Goal: Entertainment & Leisure: Consume media (video, audio)

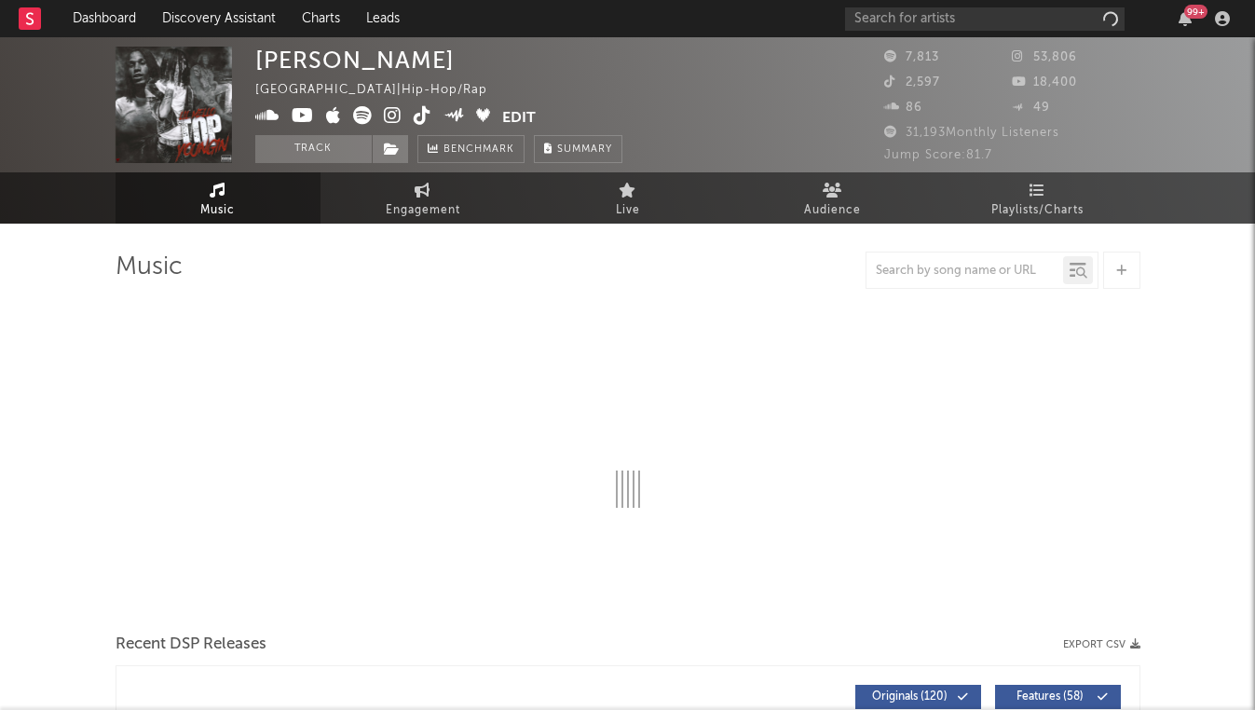
select select "6m"
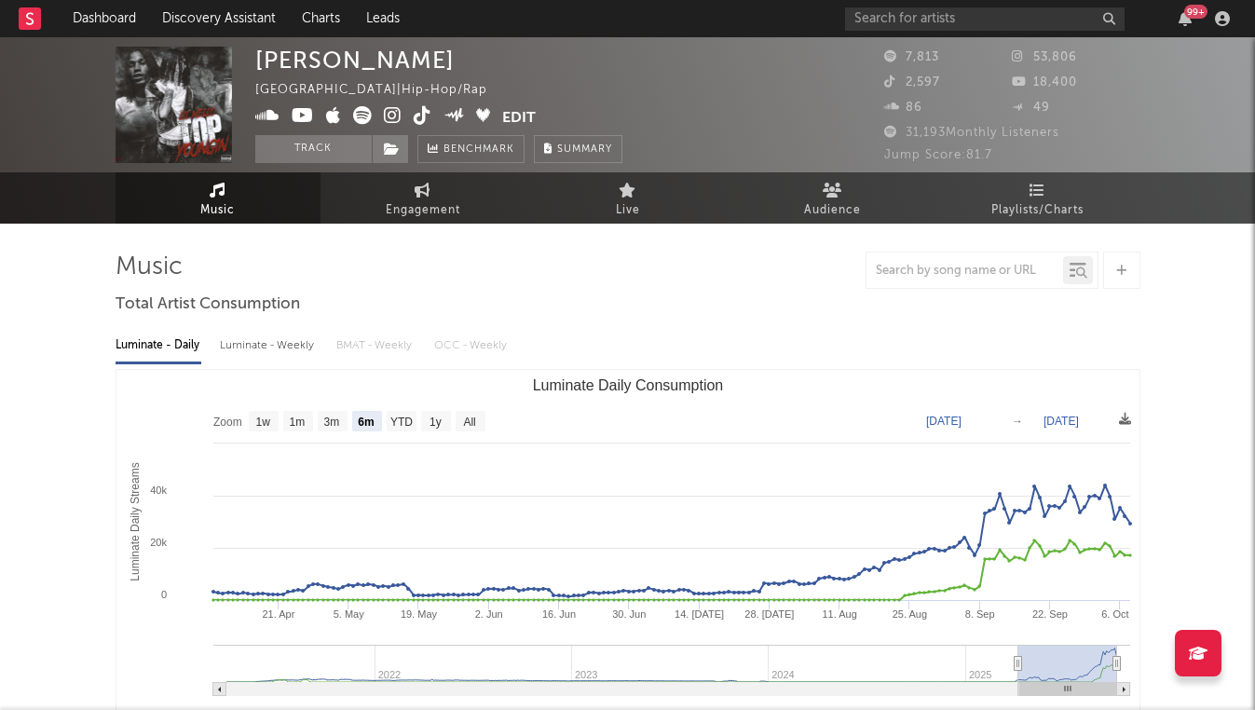
drag, startPoint x: 571, startPoint y: 136, endPoint x: 508, endPoint y: 40, distance: 115.0
click at [508, 47] on div "Lil [PERSON_NAME] [GEOGRAPHIC_DATA] | Hip-Hop/Rap Edit Track Benchmark Summary" at bounding box center [438, 105] width 367 height 116
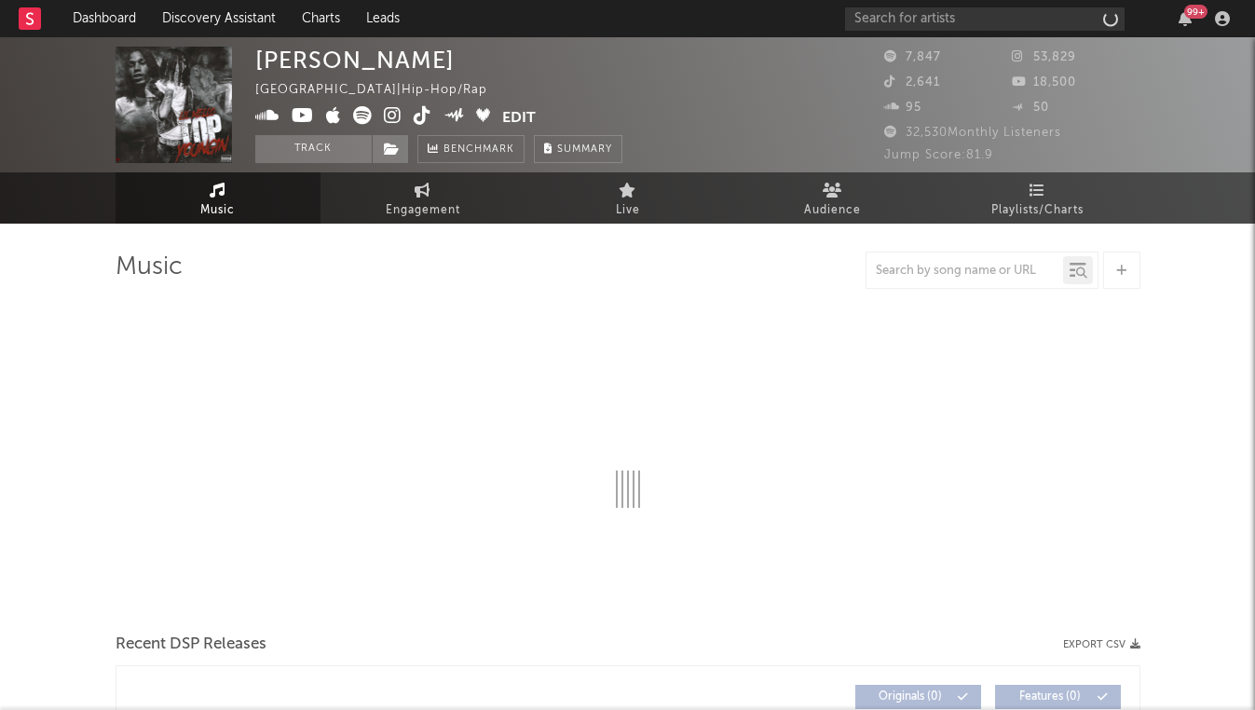
select select "6m"
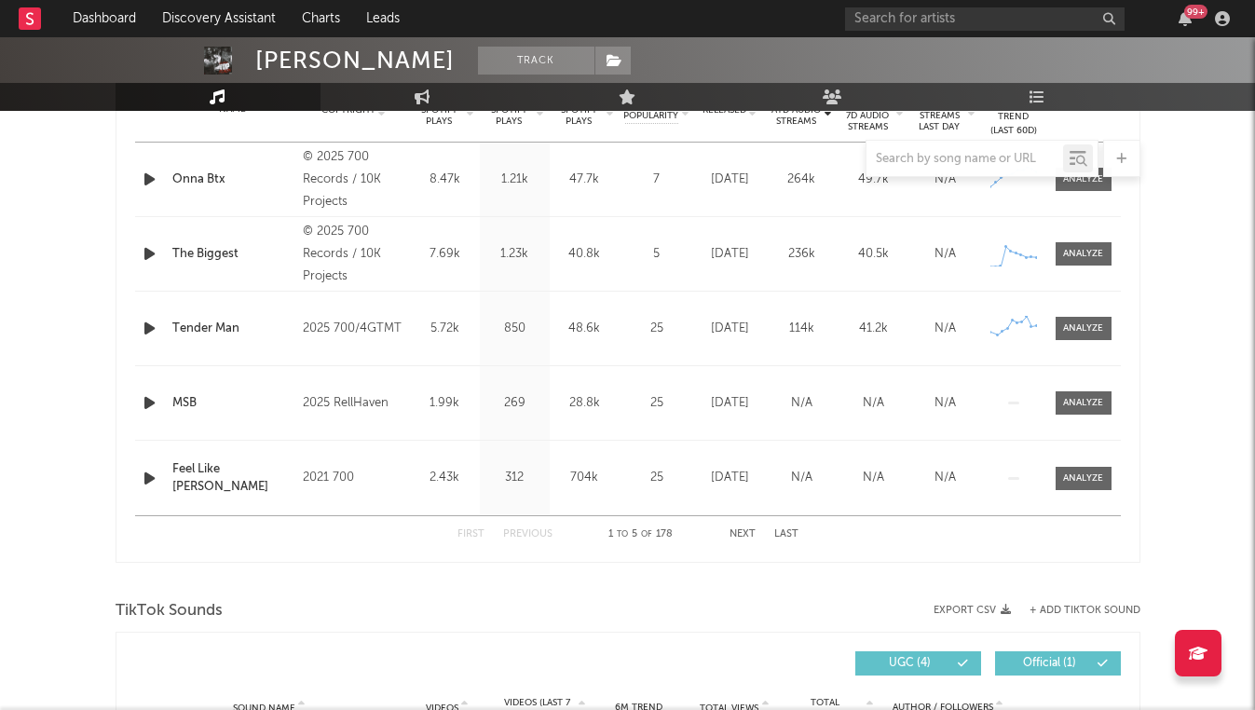
scroll to position [754, 0]
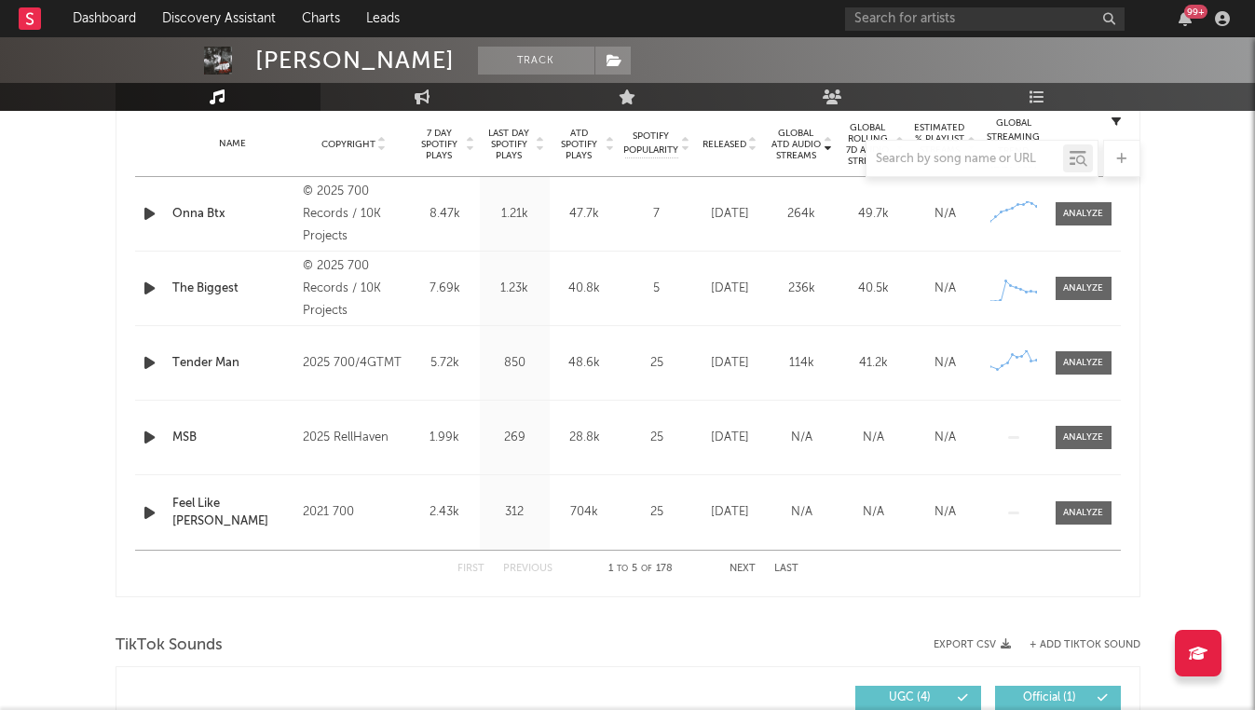
click at [754, 152] on div at bounding box center [628, 158] width 1025 height 37
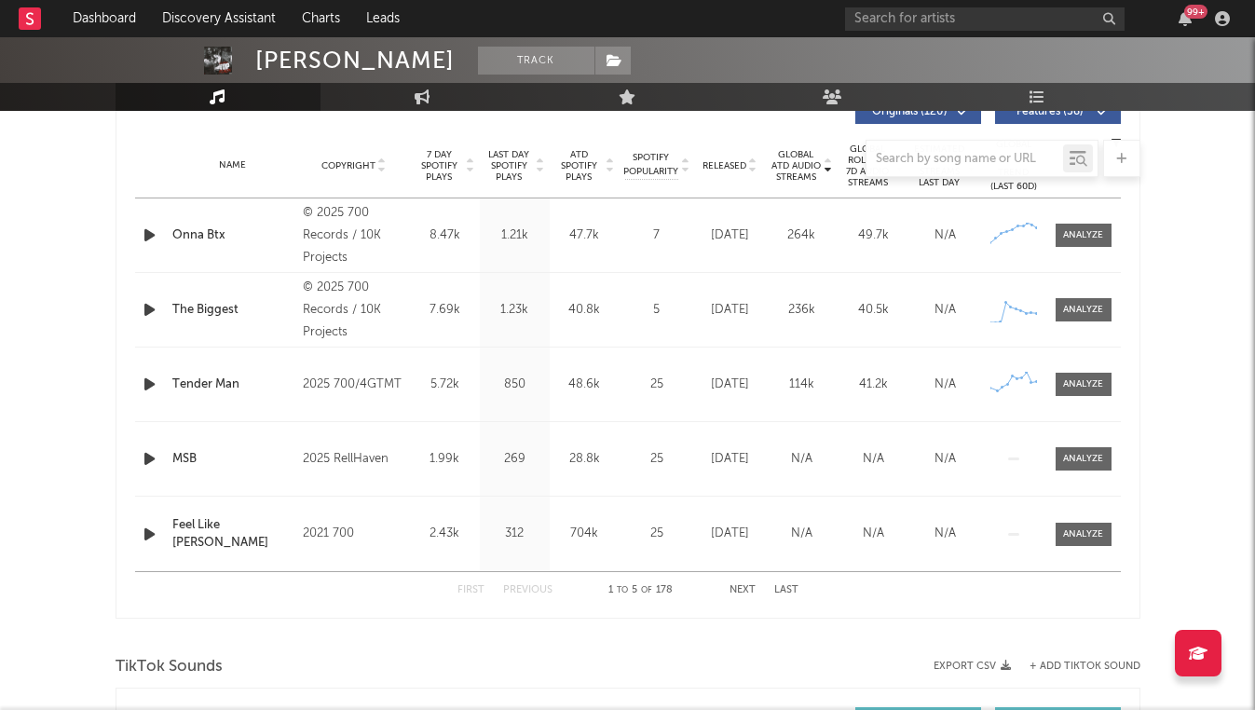
click at [750, 177] on div "Name Copyright Label Album Names Composer Names 7 Day Spotify Plays Last Day Sp…" at bounding box center [628, 165] width 986 height 65
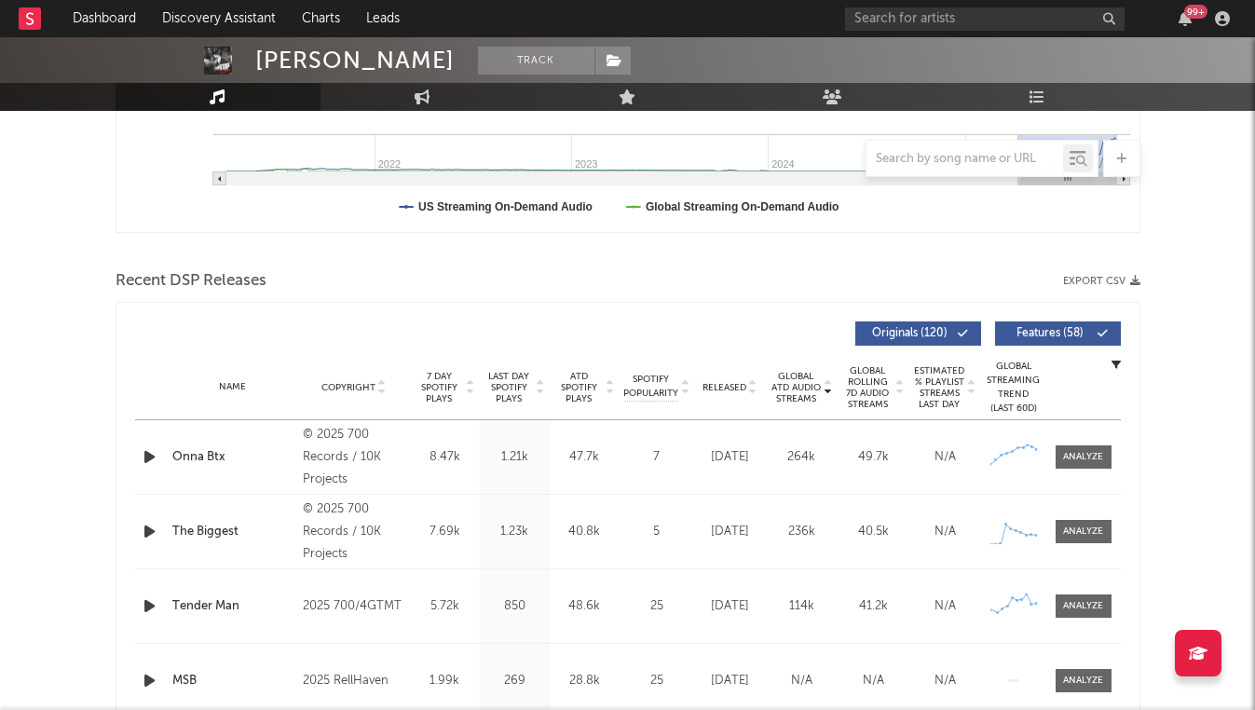
scroll to position [493, 0]
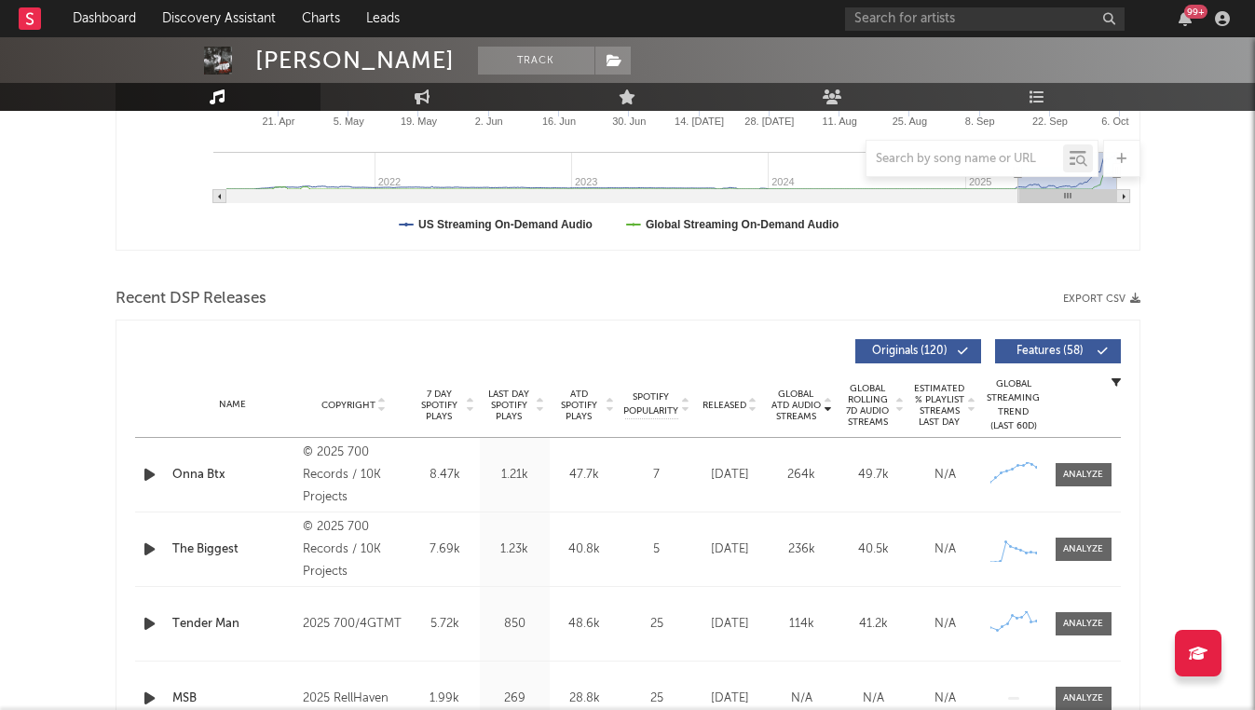
click at [754, 406] on icon at bounding box center [752, 408] width 9 height 7
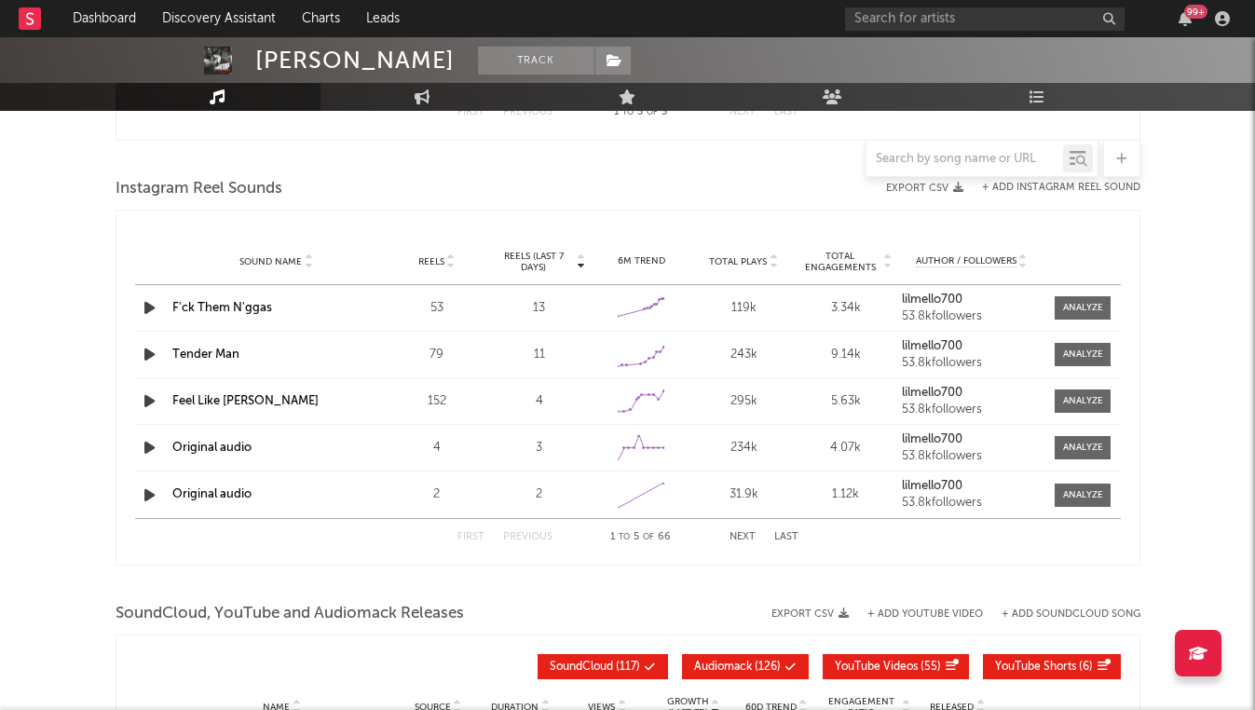
scroll to position [1661, 0]
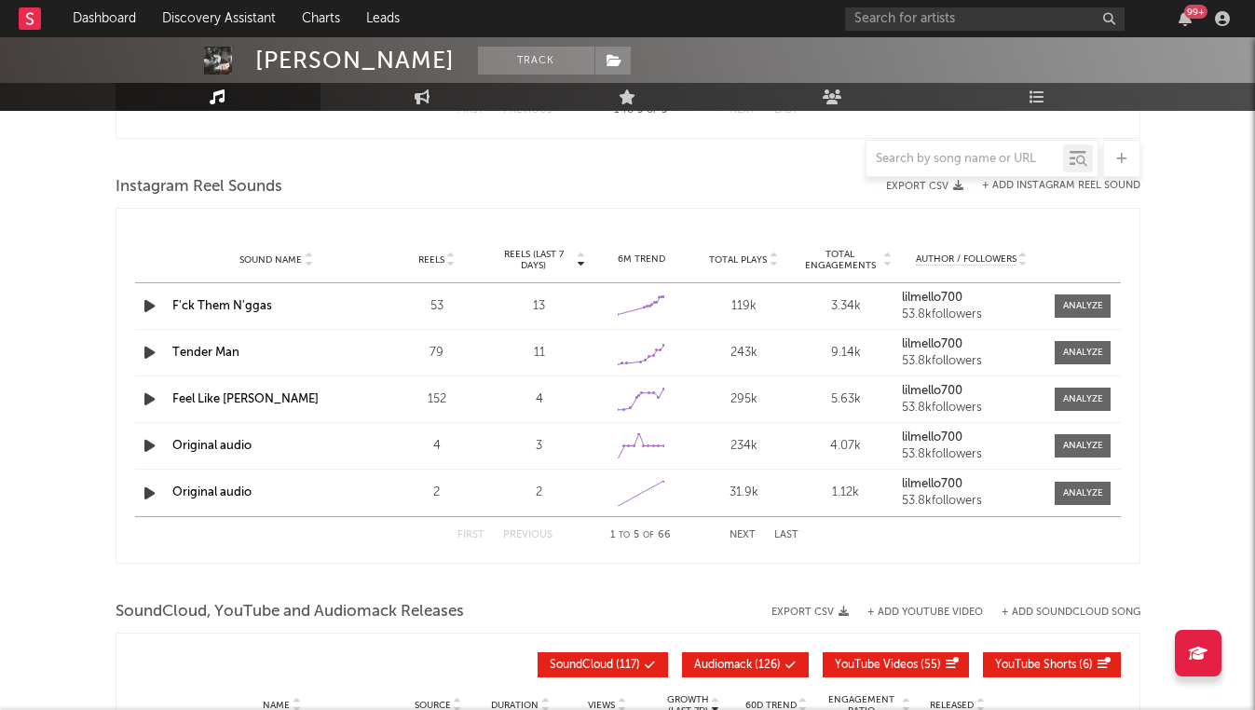
click at [243, 307] on link "F'ck Them N'ggas" at bounding box center [222, 306] width 100 height 12
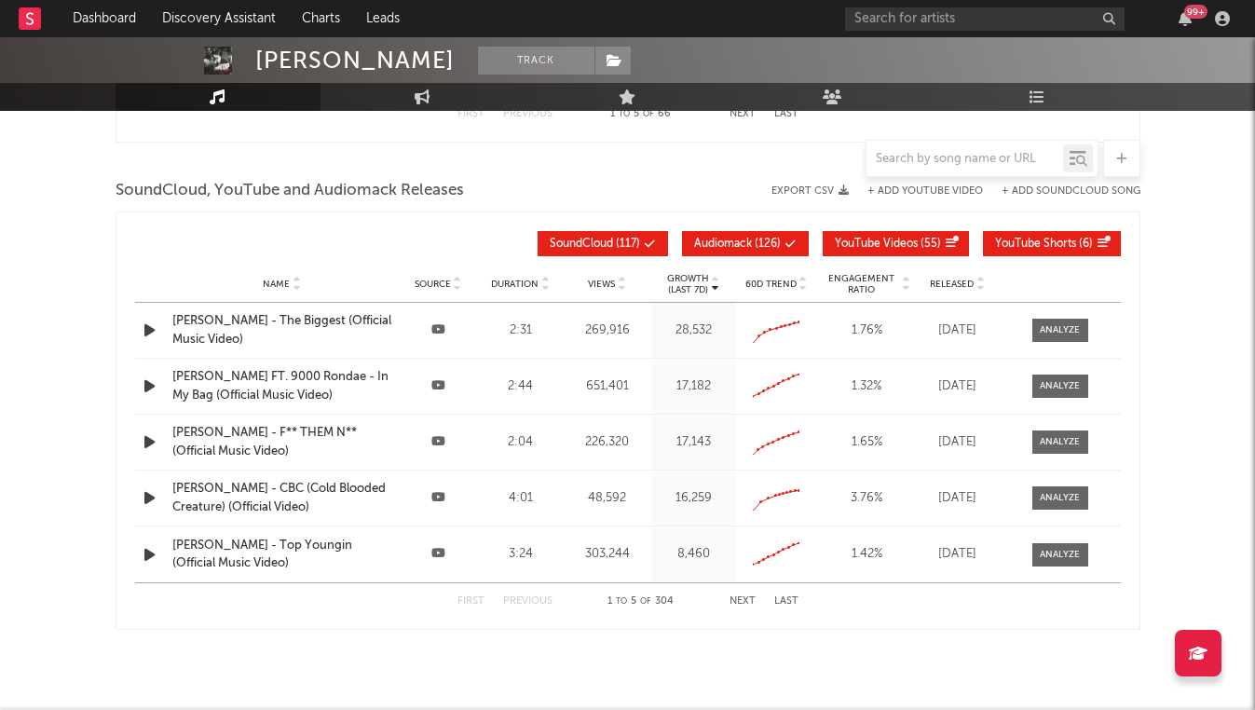
scroll to position [2117, 0]
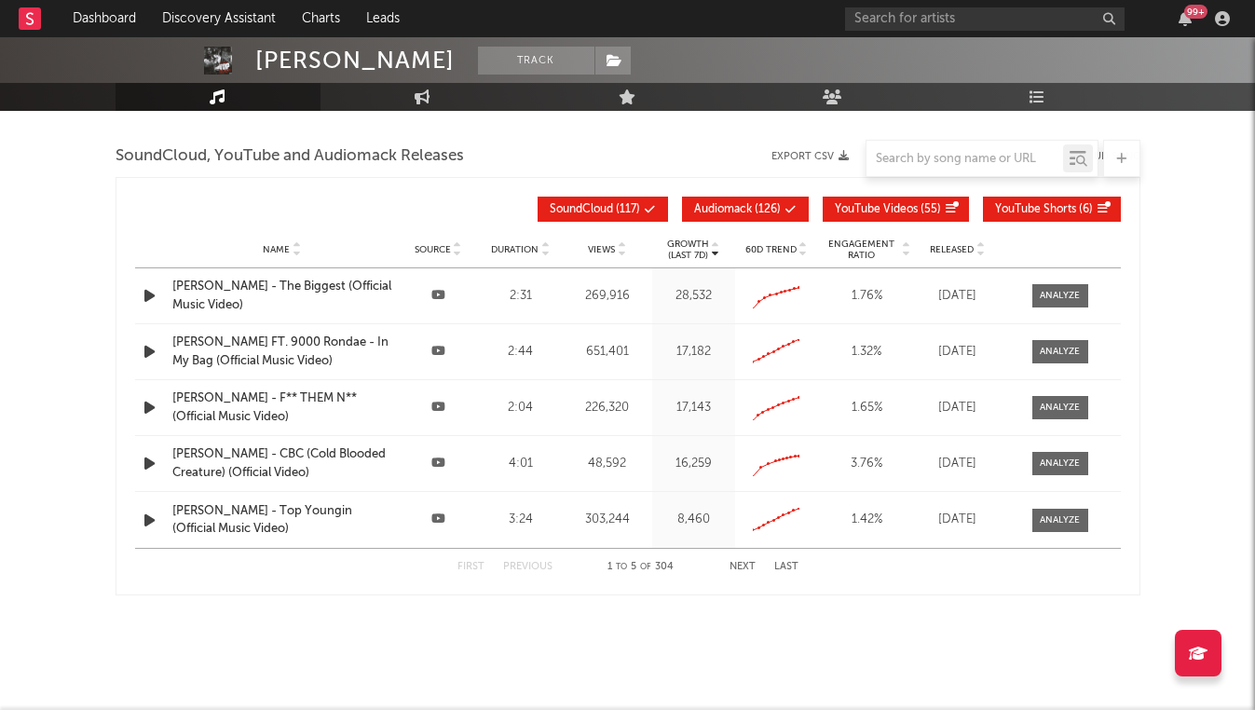
click at [979, 253] on icon at bounding box center [979, 253] width 9 height 7
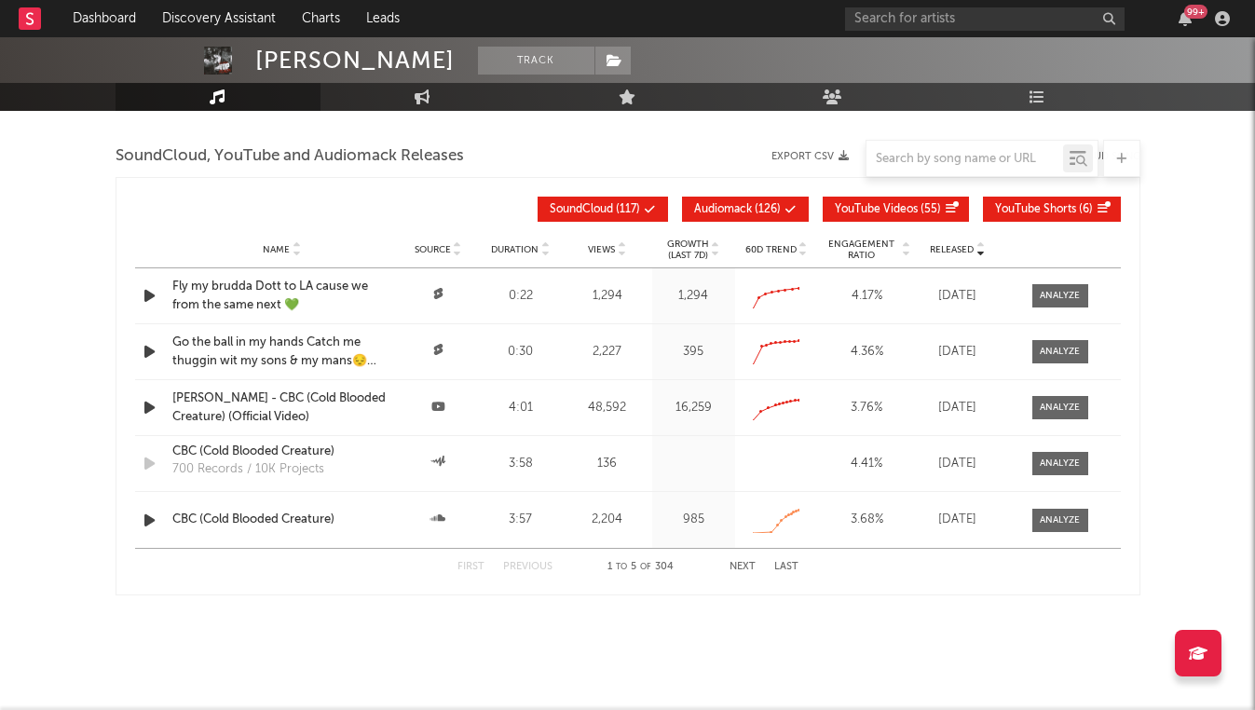
click at [145, 295] on icon "button" at bounding box center [150, 295] width 20 height 23
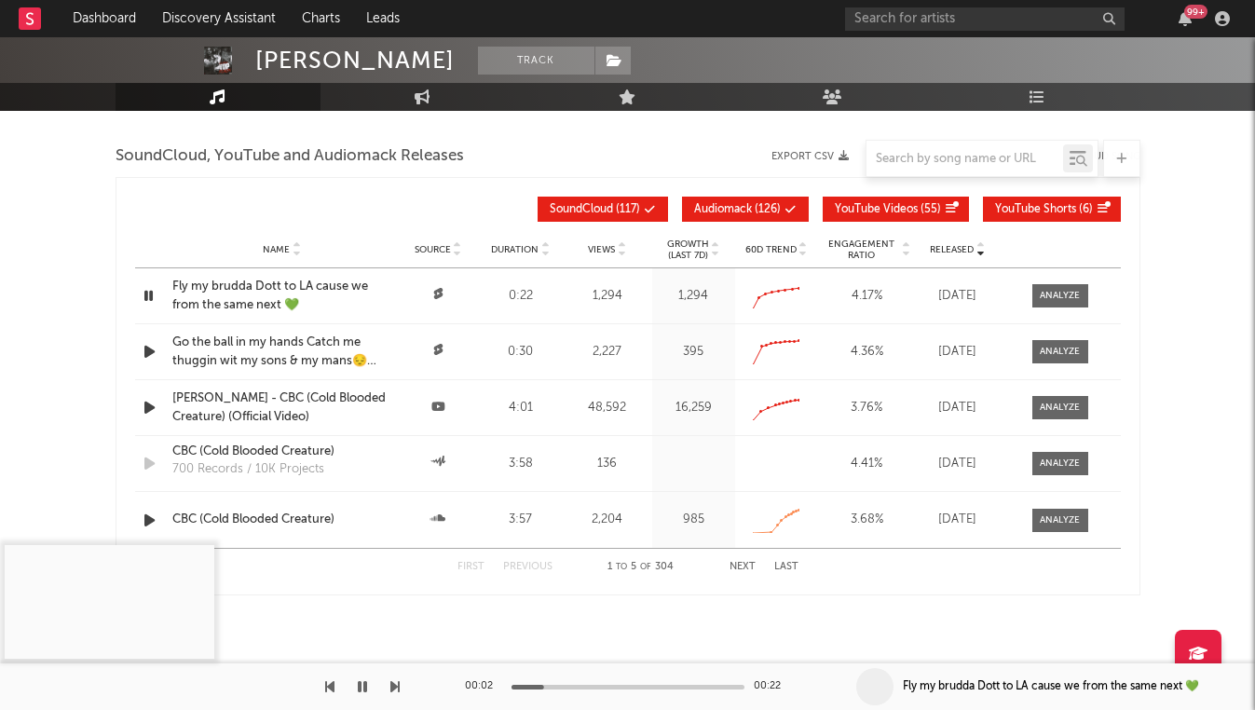
click at [149, 348] on icon "button" at bounding box center [150, 351] width 20 height 23
click at [147, 352] on icon "button" at bounding box center [149, 351] width 18 height 23
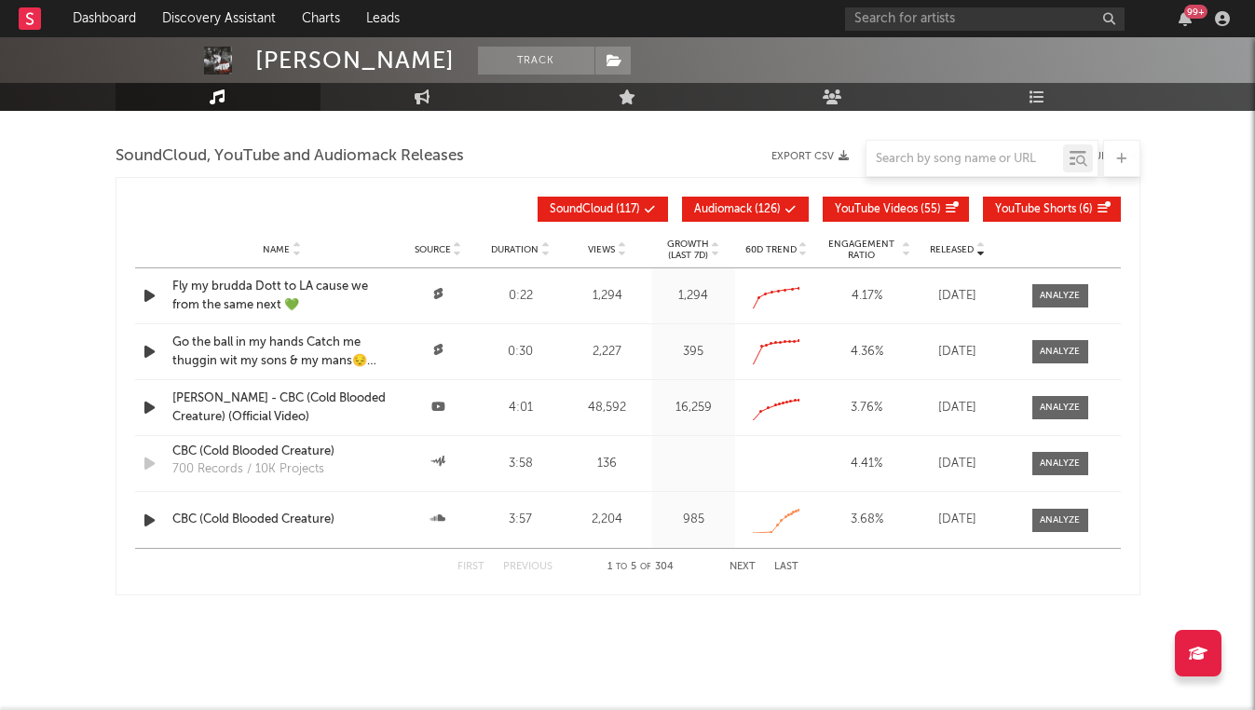
click at [145, 405] on icon "button" at bounding box center [150, 407] width 20 height 23
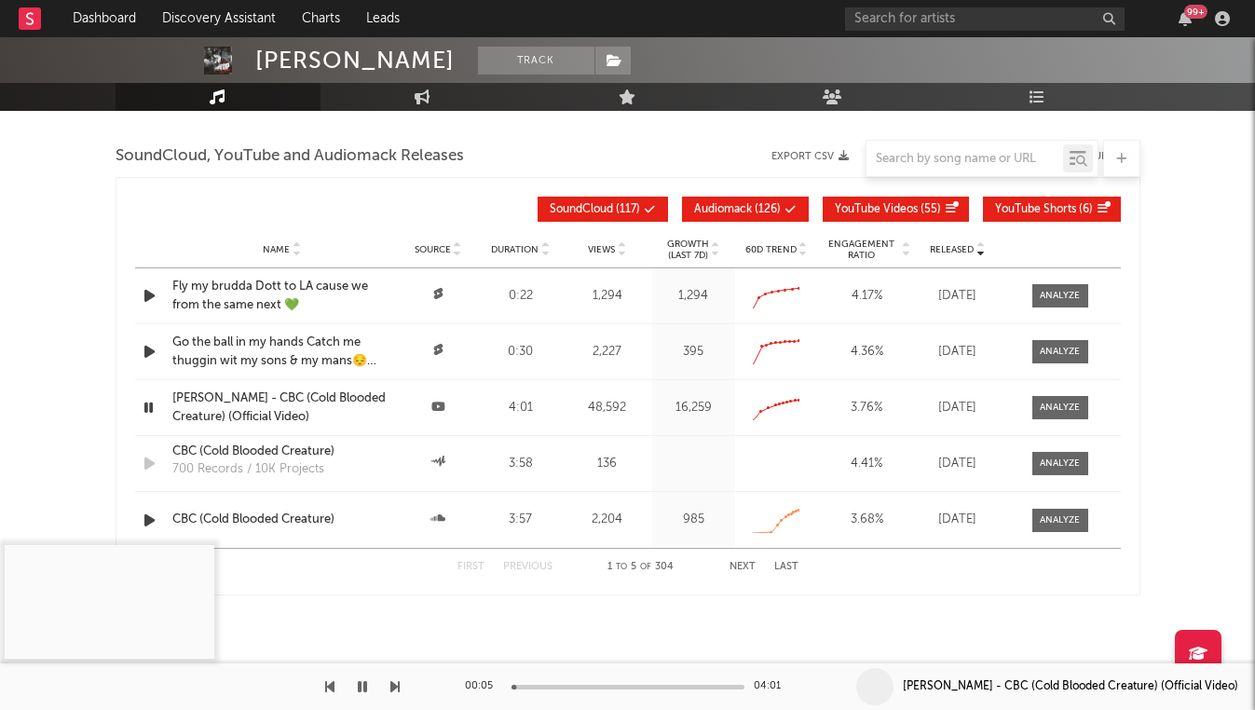
click at [149, 405] on icon "button" at bounding box center [149, 407] width 18 height 23
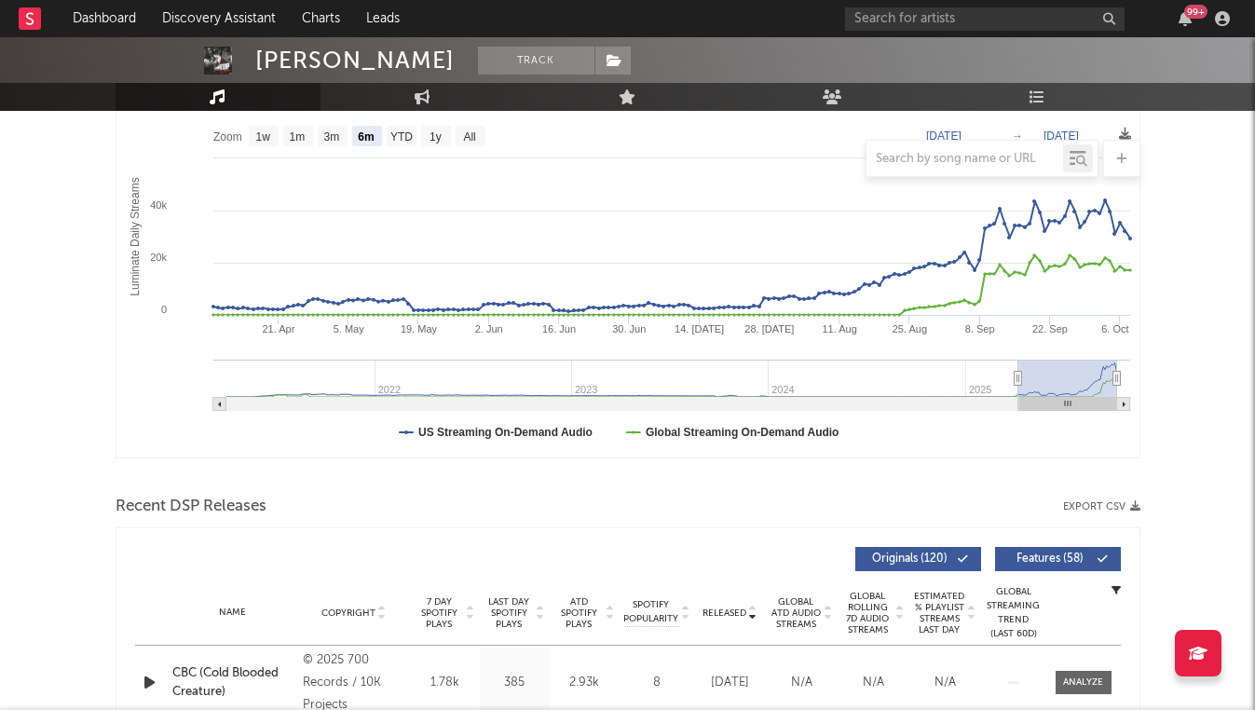
scroll to position [0, 0]
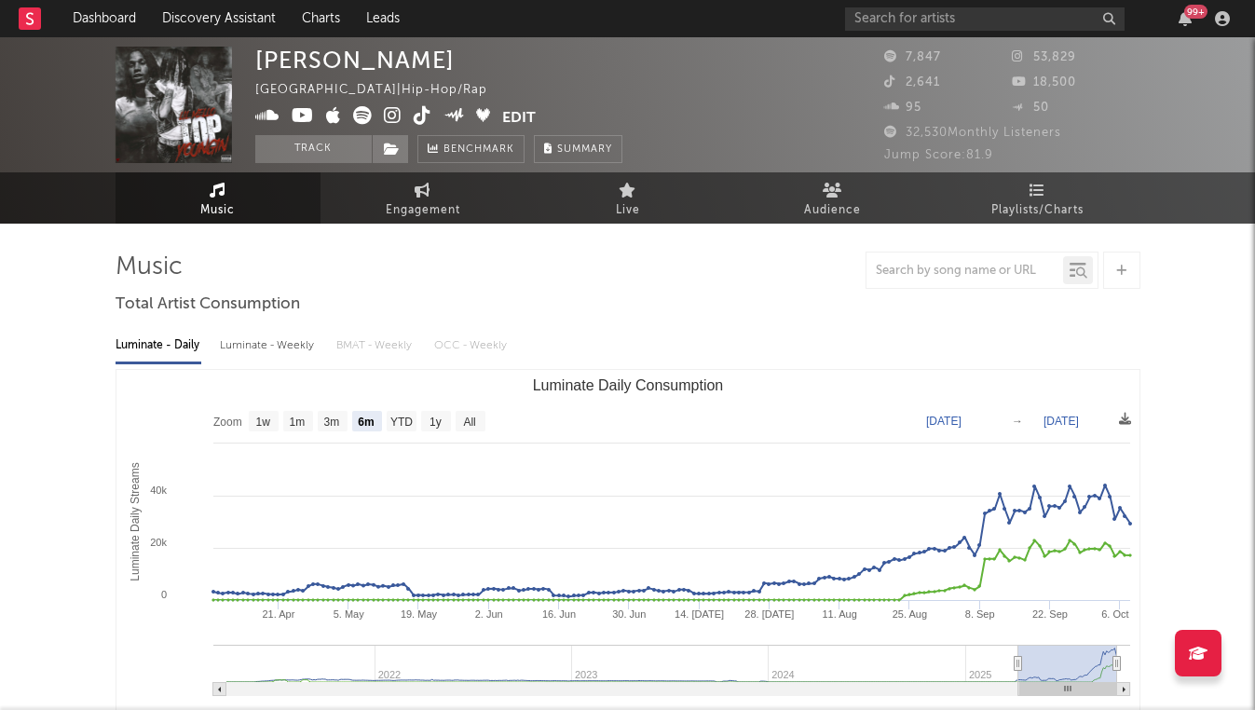
click at [263, 342] on div "Luminate - Weekly" at bounding box center [269, 346] width 98 height 32
select select "6m"
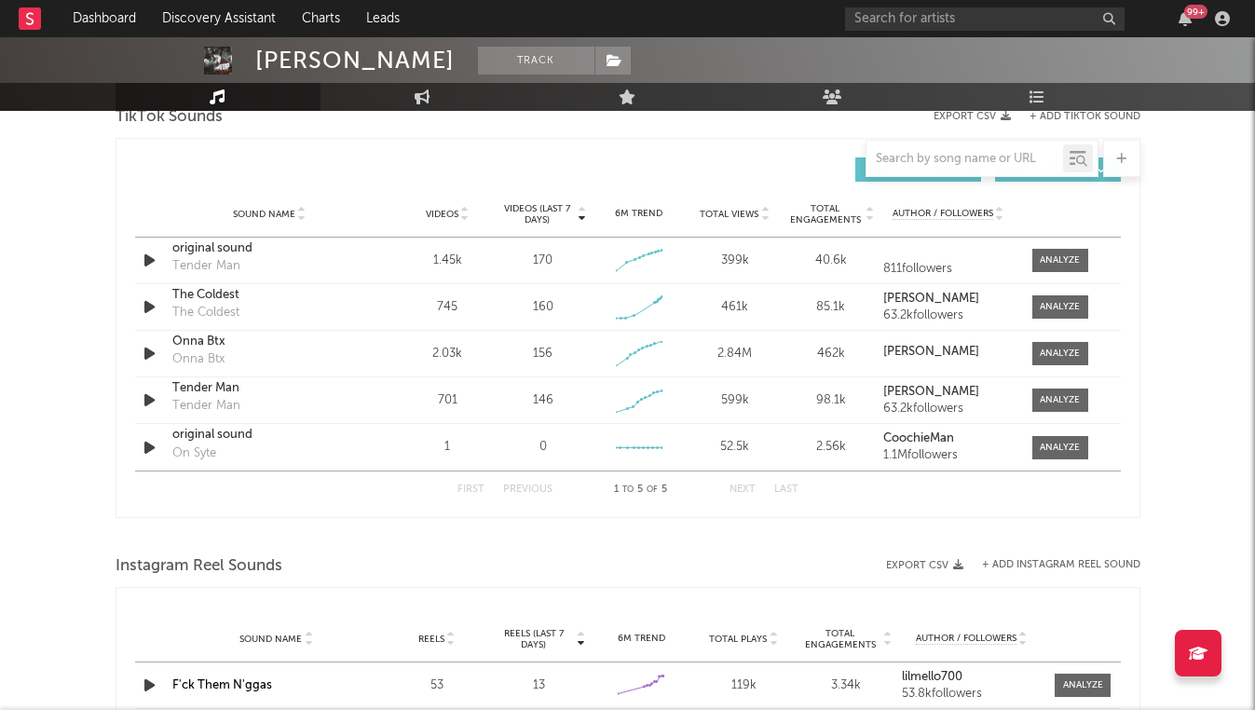
scroll to position [1247, 0]
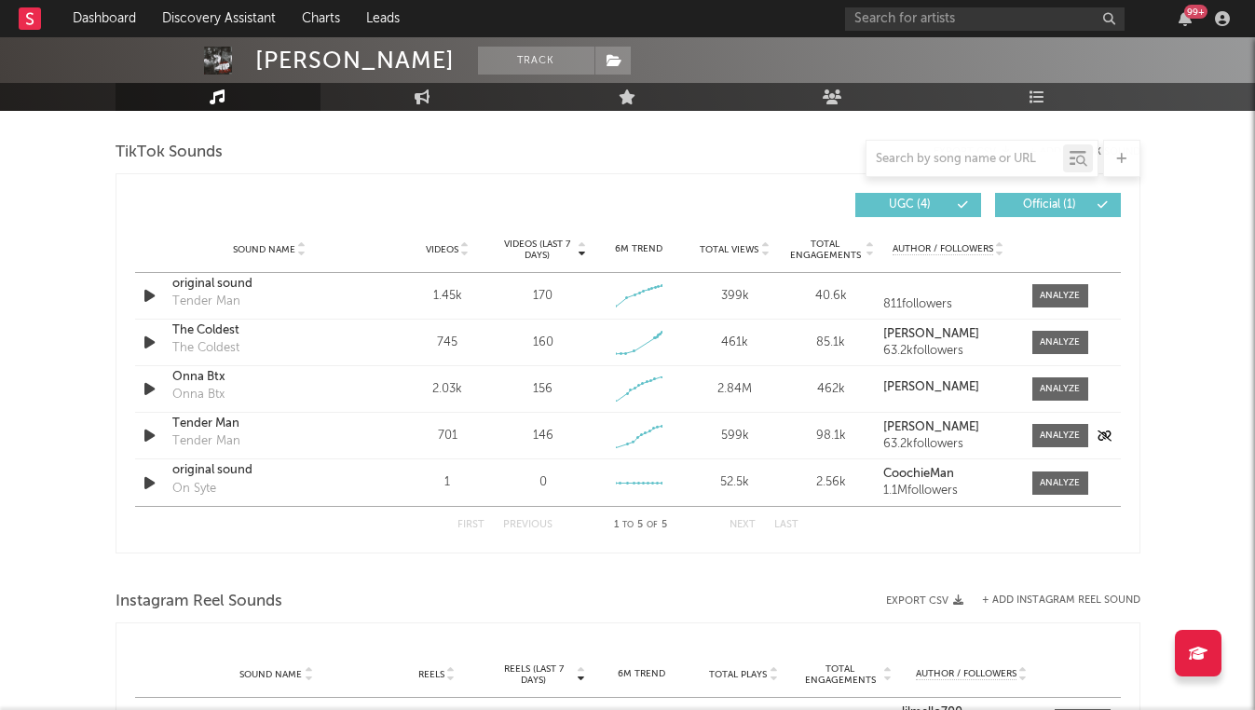
click at [152, 429] on icon "button" at bounding box center [150, 435] width 20 height 23
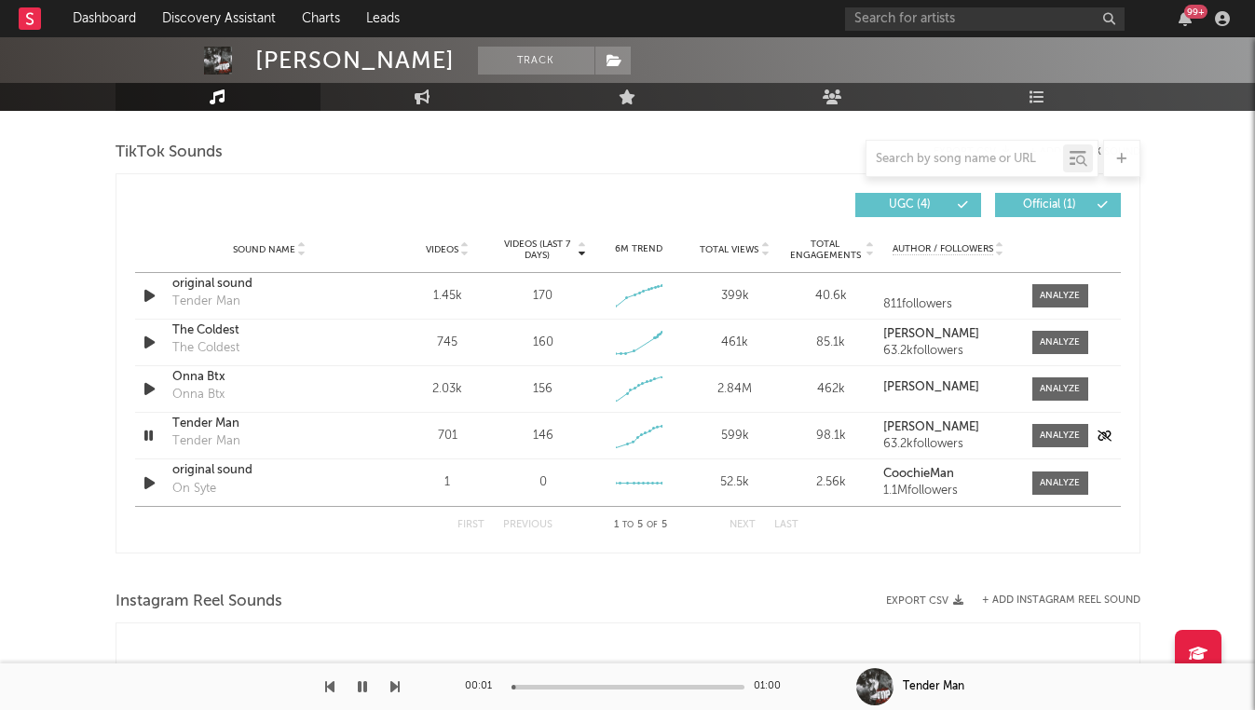
click at [152, 429] on icon "button" at bounding box center [149, 435] width 18 height 23
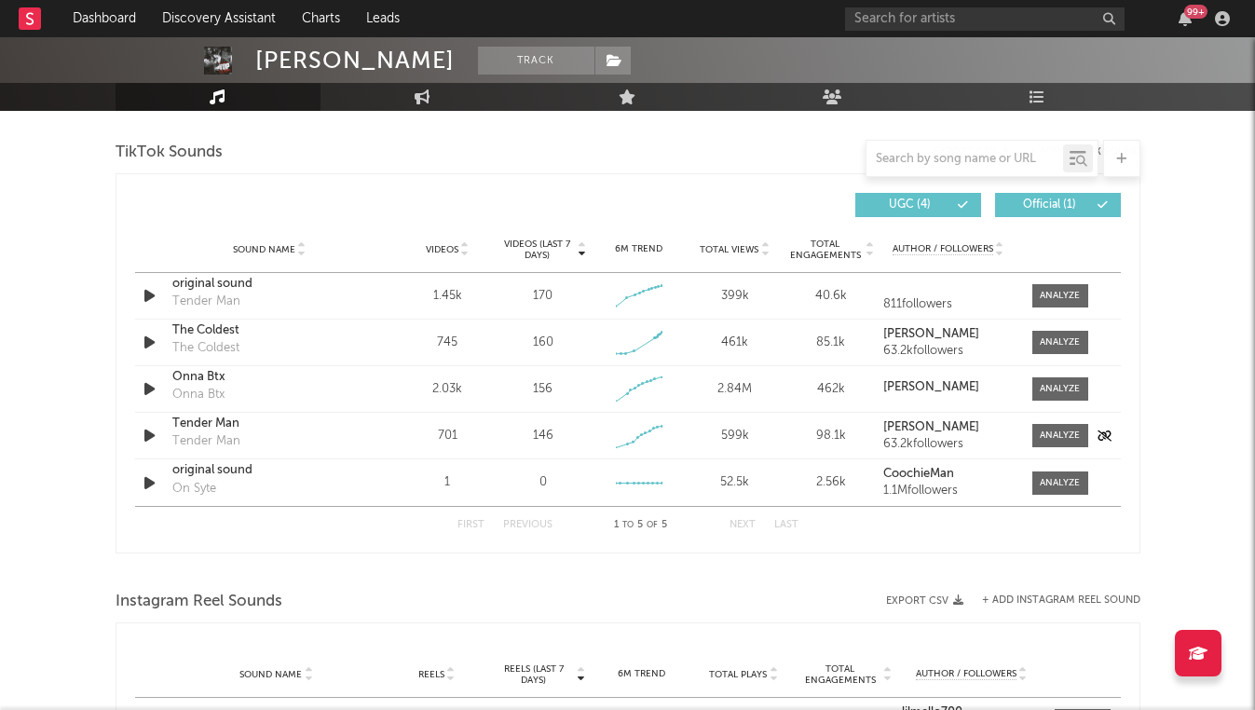
click at [152, 429] on icon "button" at bounding box center [150, 435] width 20 height 23
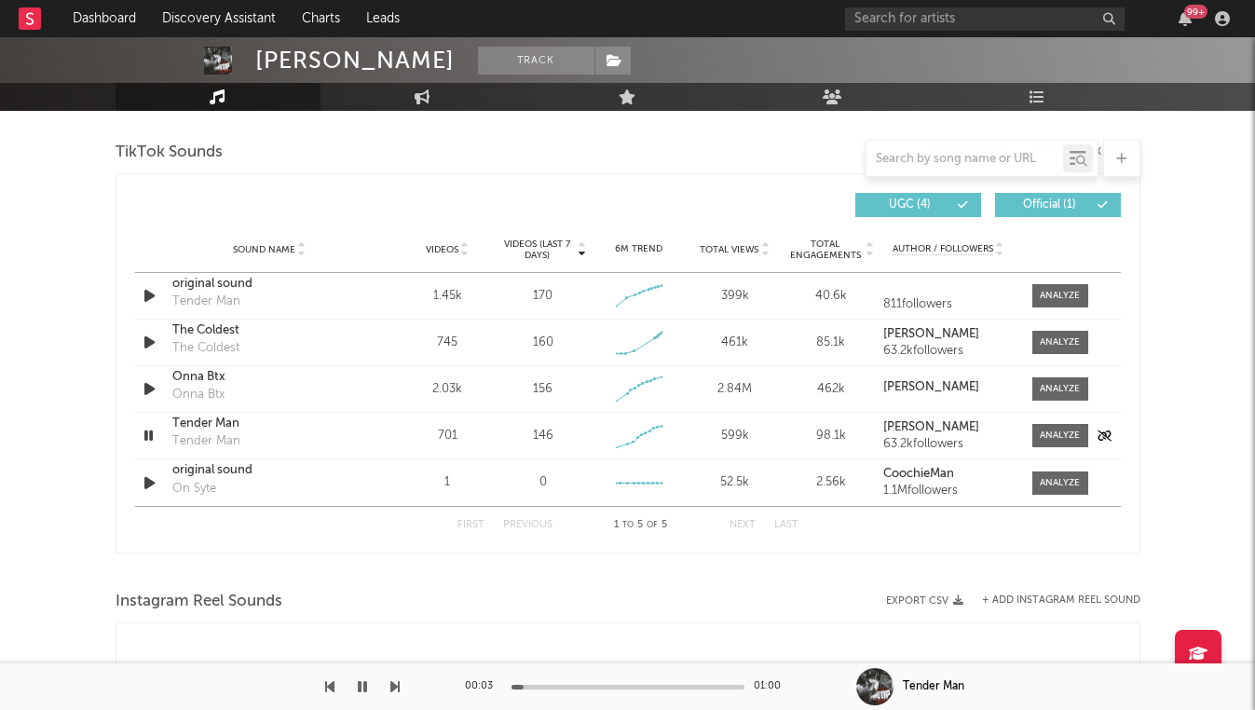
click at [232, 424] on div "Tender Man" at bounding box center [269, 424] width 195 height 19
click at [363, 684] on icon "button" at bounding box center [362, 686] width 9 height 15
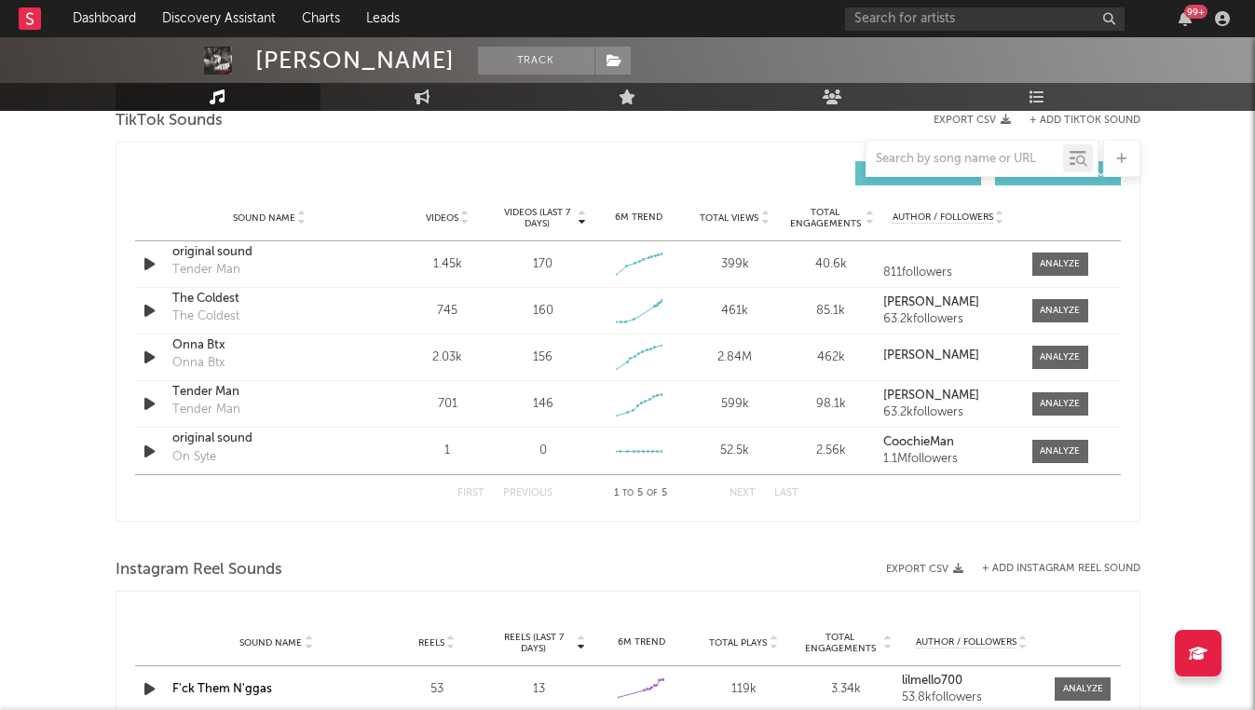
scroll to position [1230, 0]
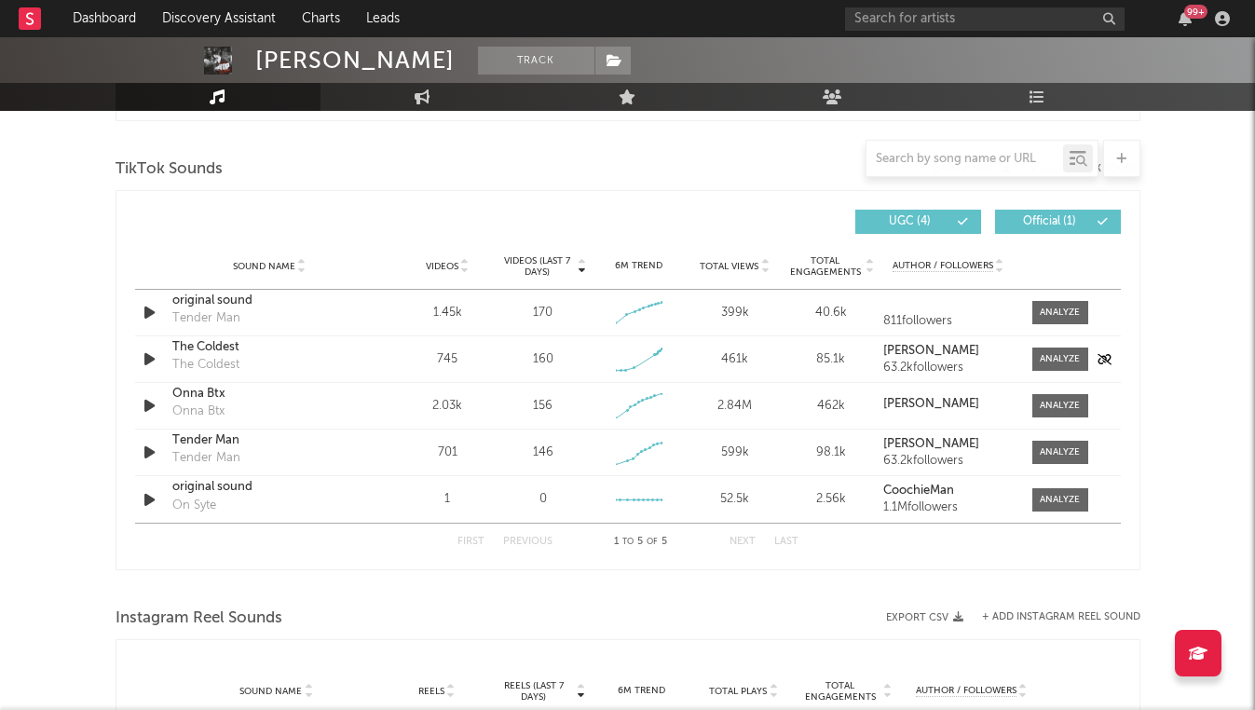
click at [153, 360] on icon "button" at bounding box center [150, 359] width 20 height 23
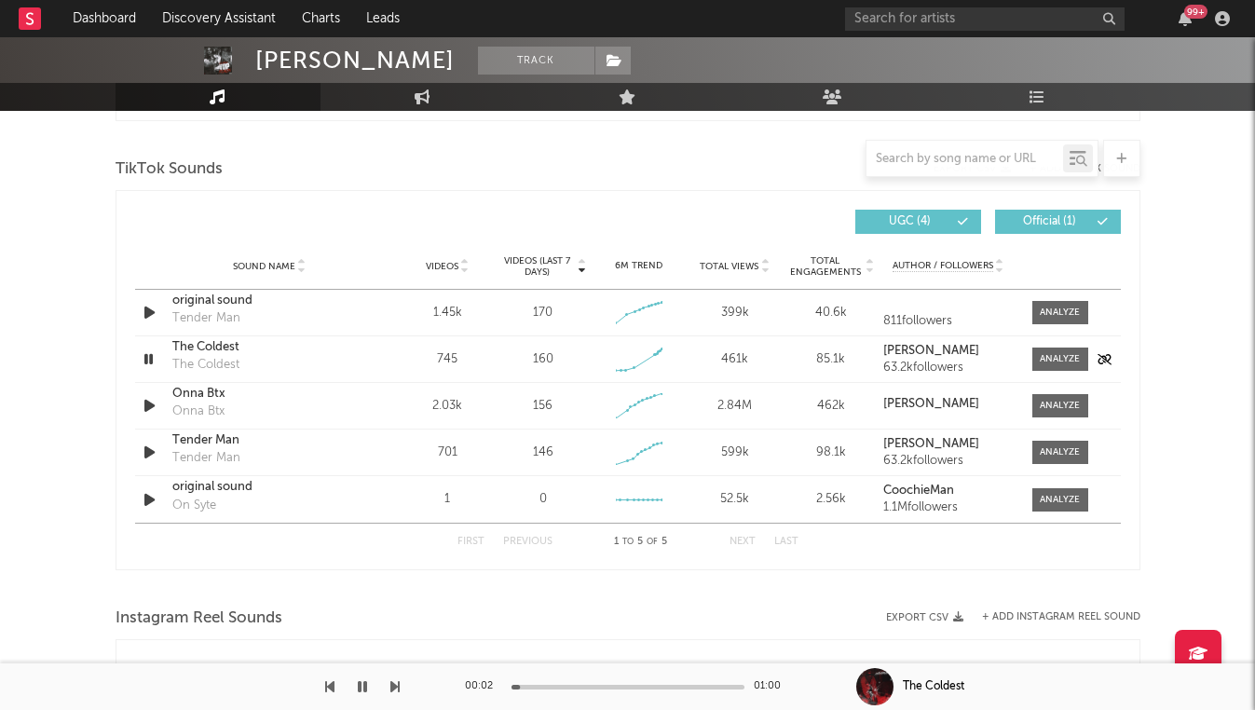
click at [152, 360] on icon "button" at bounding box center [149, 359] width 18 height 23
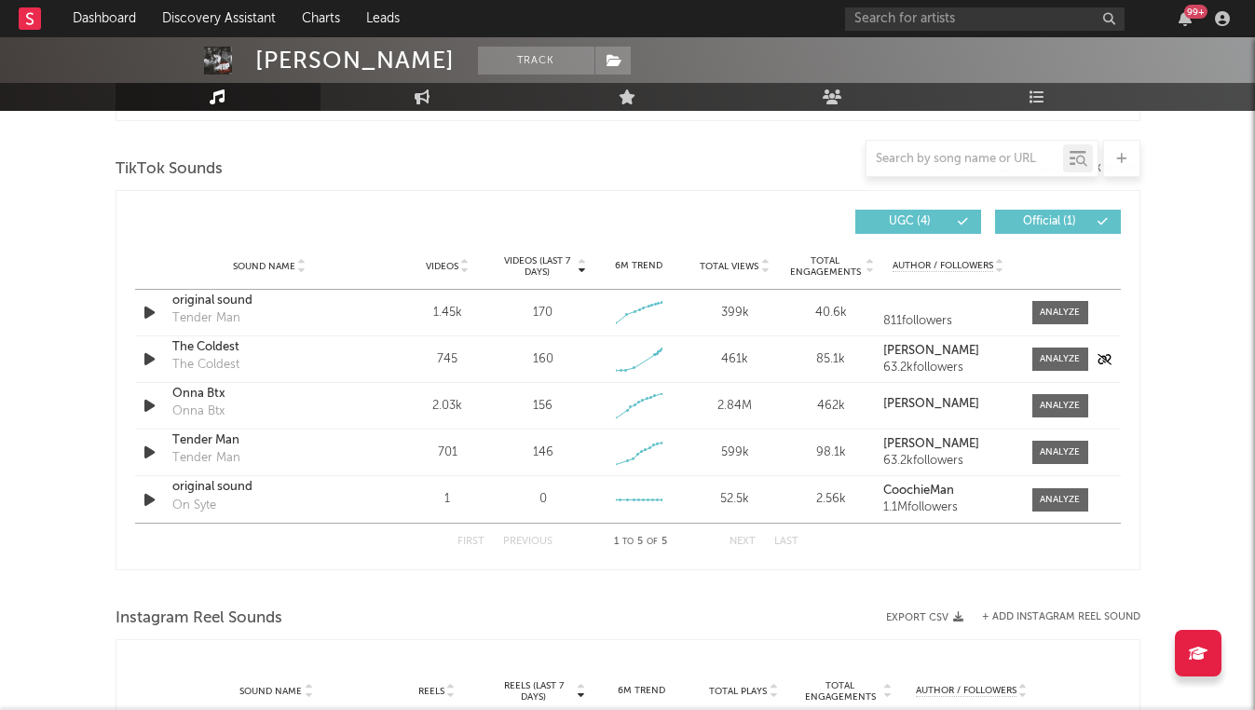
click at [148, 361] on icon "button" at bounding box center [150, 359] width 20 height 23
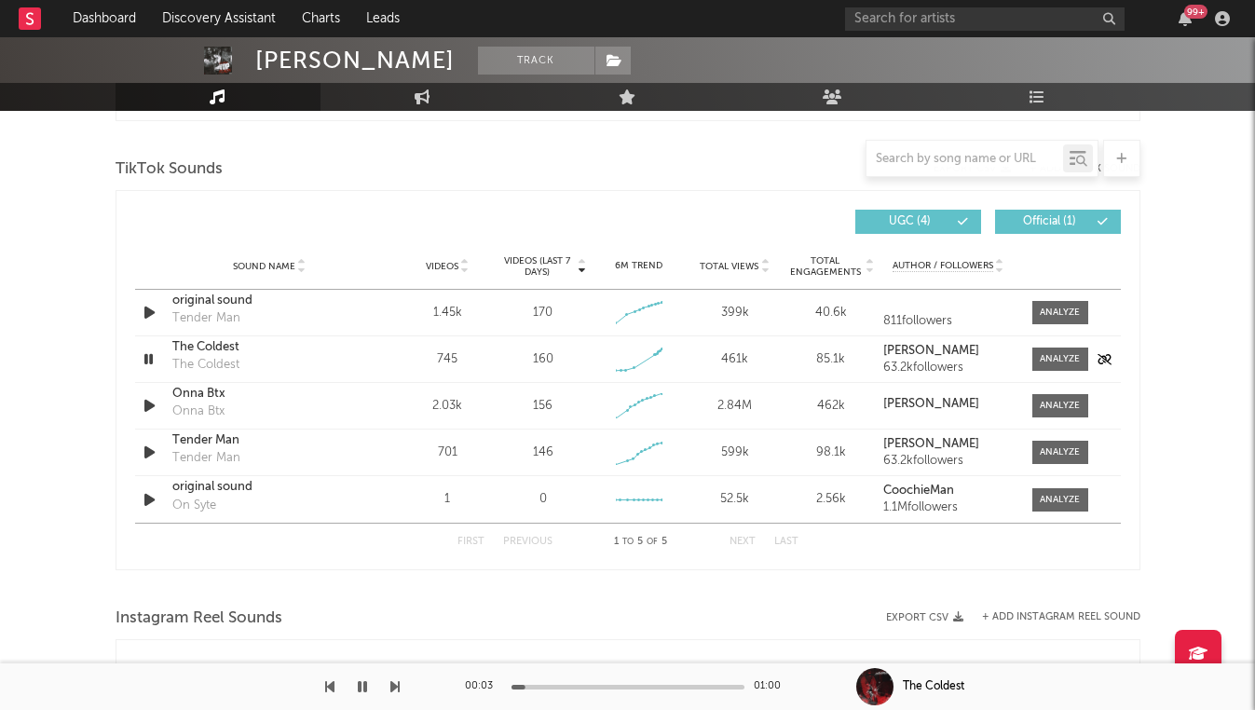
click at [136, 359] on div at bounding box center [151, 359] width 33 height 23
click at [150, 354] on icon "button" at bounding box center [149, 359] width 18 height 23
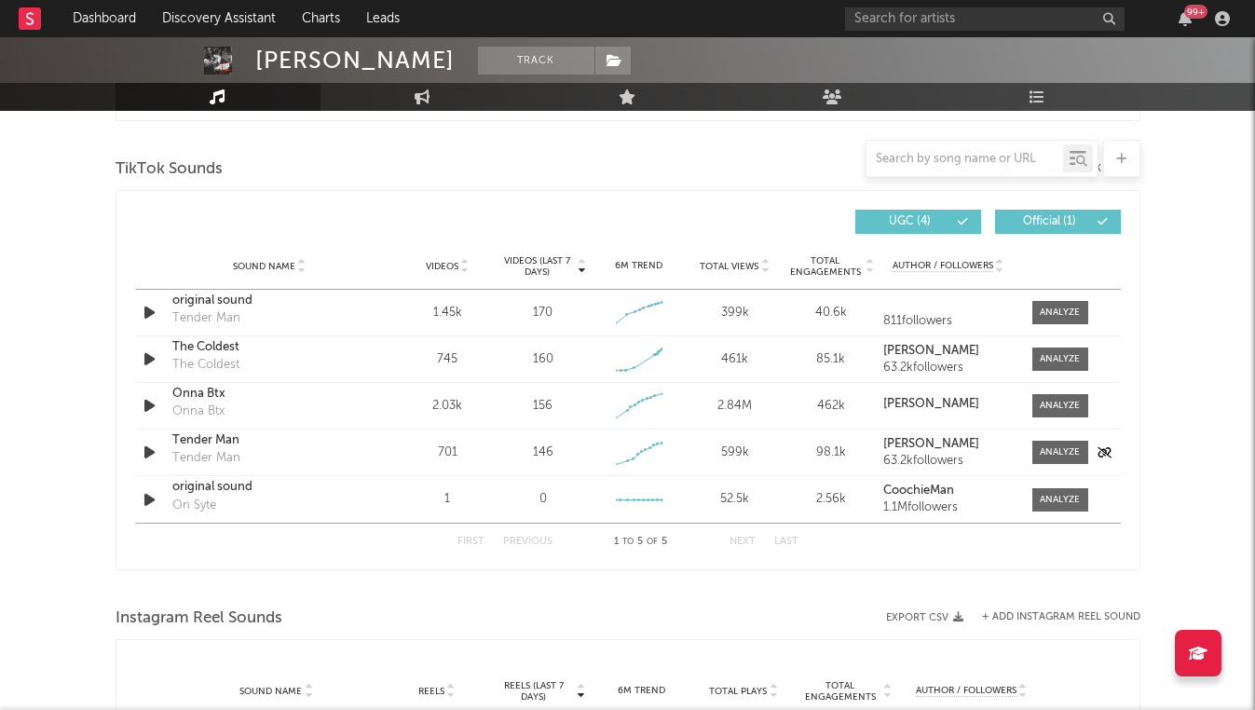
click at [156, 447] on icon "button" at bounding box center [150, 452] width 20 height 23
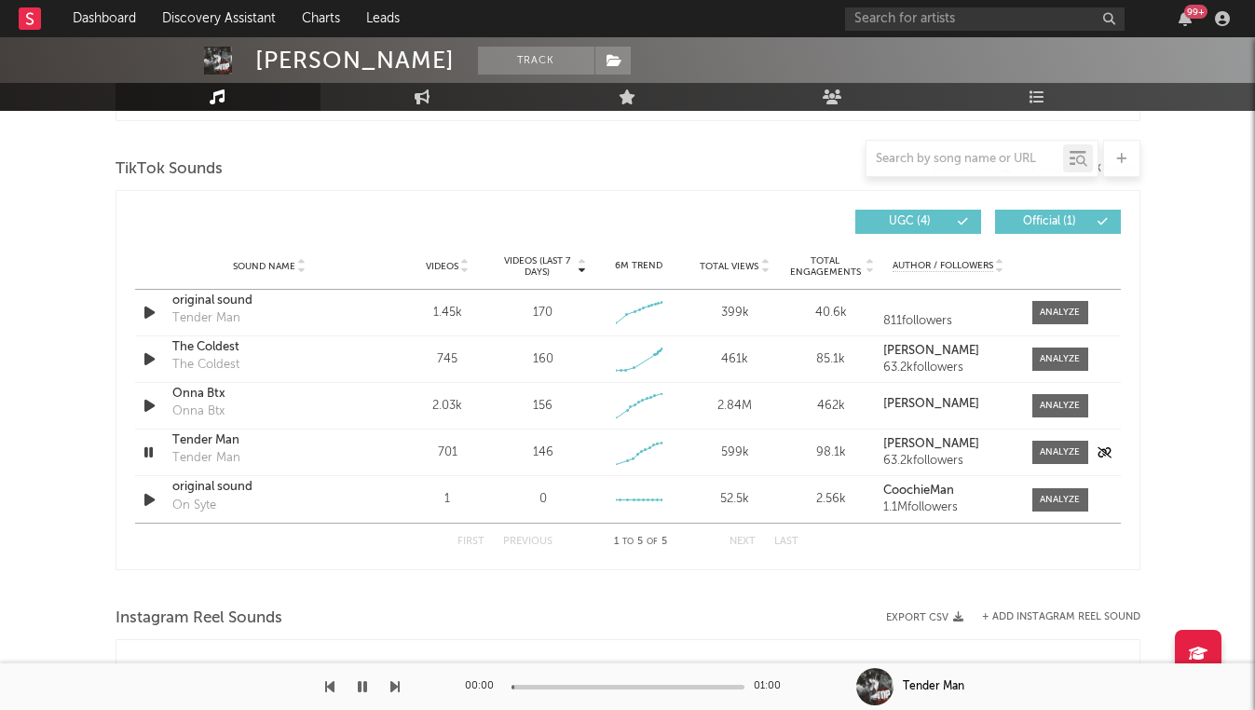
click at [156, 447] on icon "button" at bounding box center [149, 452] width 18 height 23
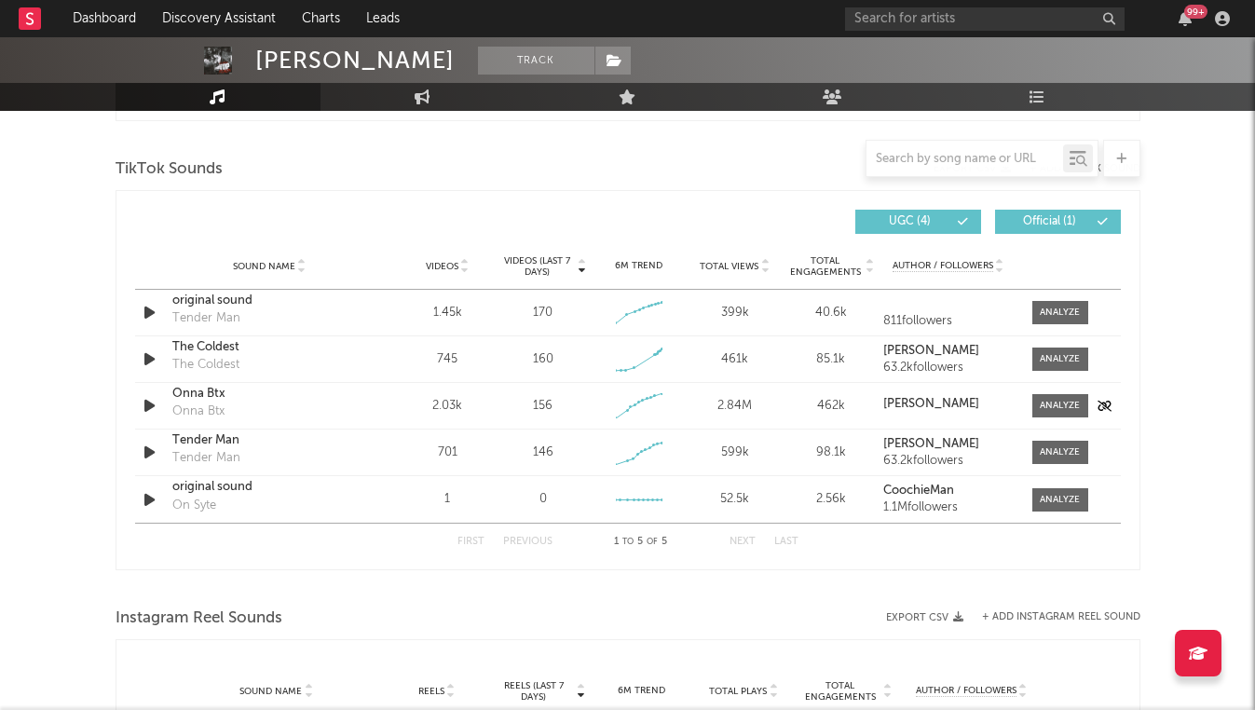
click at [151, 408] on icon "button" at bounding box center [150, 405] width 20 height 23
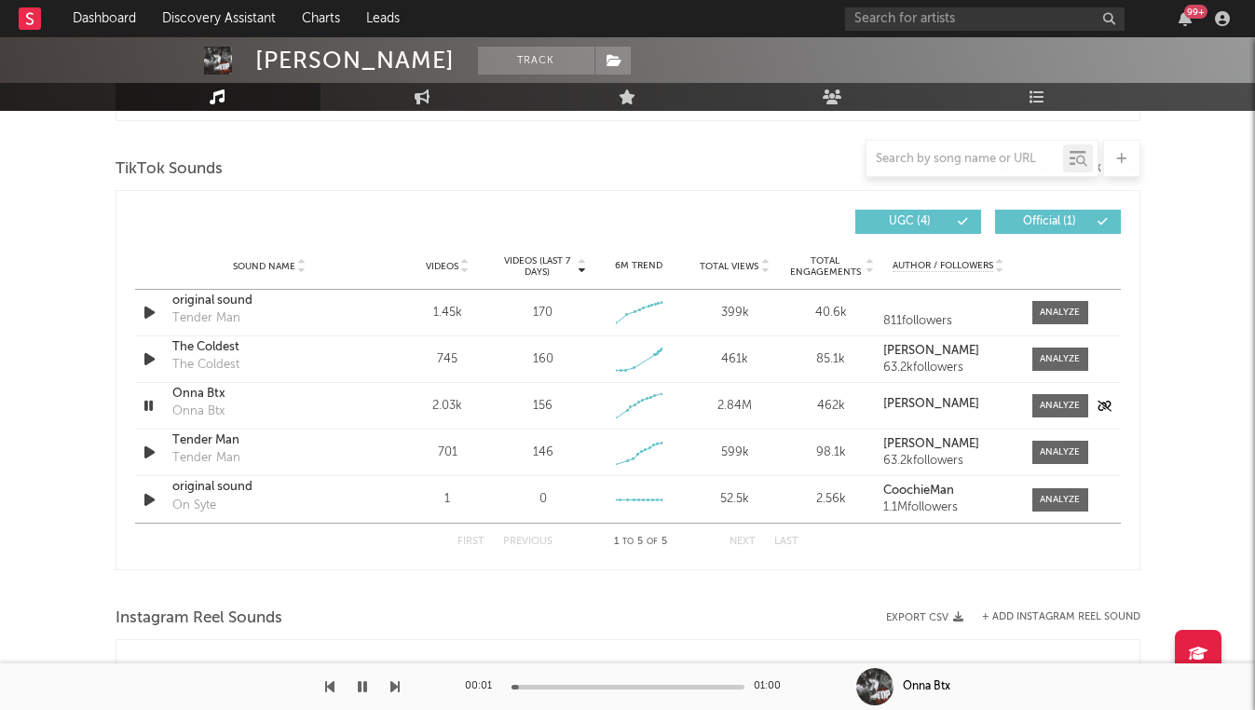
click at [151, 408] on icon "button" at bounding box center [149, 405] width 18 height 23
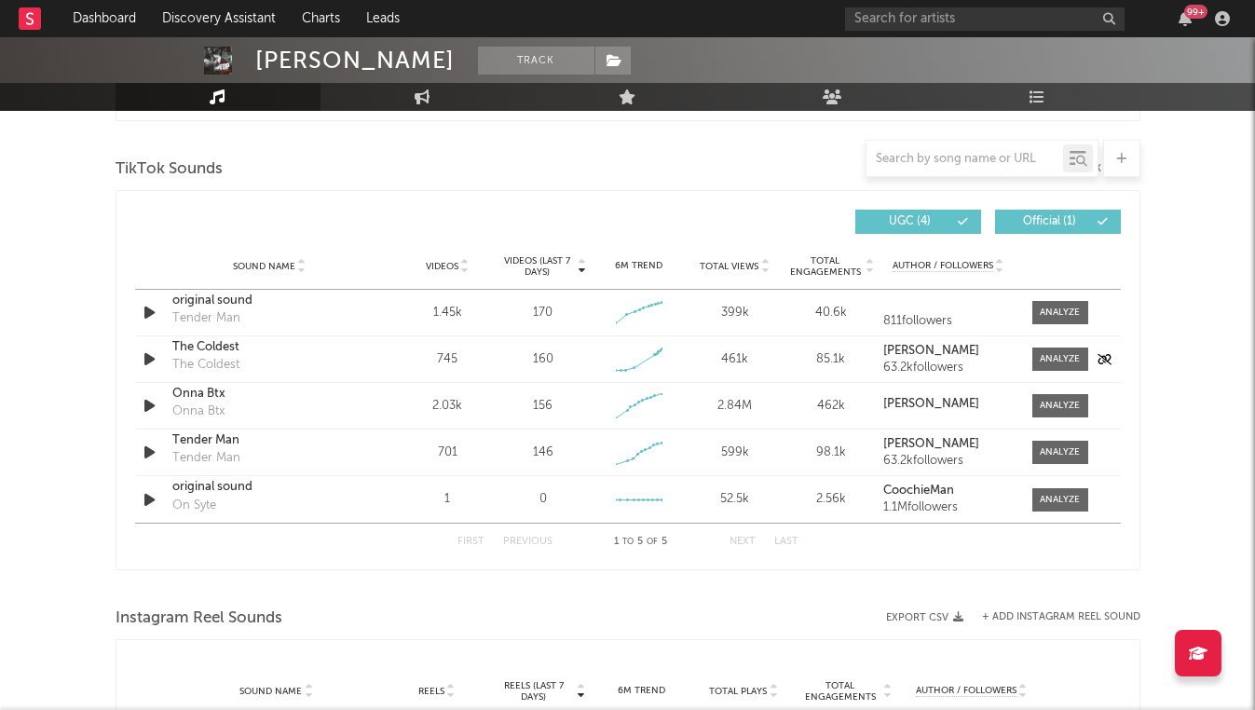
click at [155, 365] on icon "button" at bounding box center [150, 359] width 20 height 23
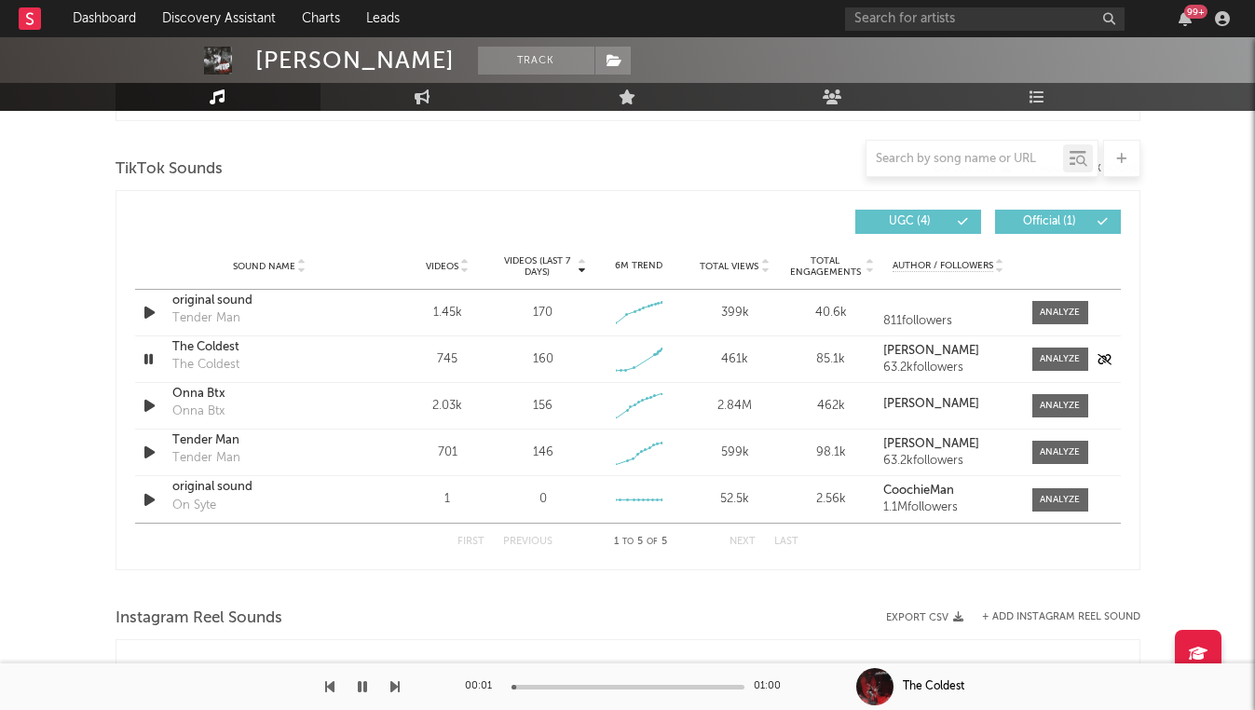
click at [155, 365] on icon "button" at bounding box center [149, 359] width 18 height 23
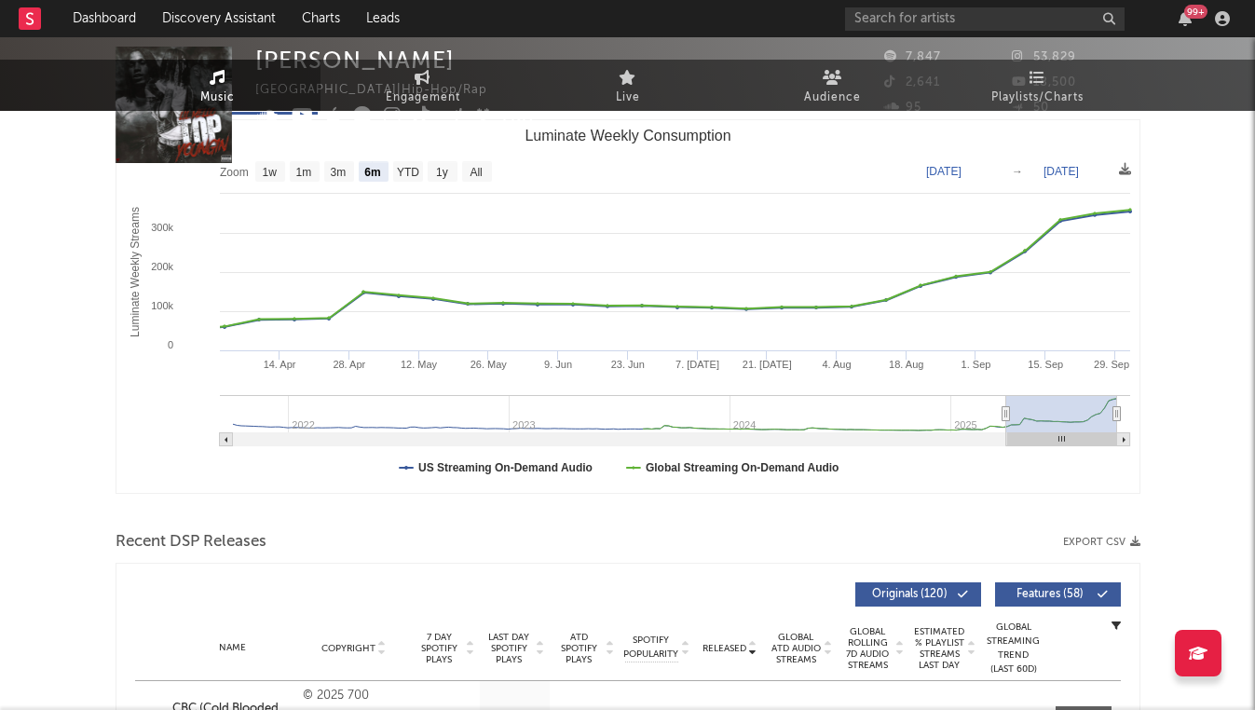
scroll to position [0, 0]
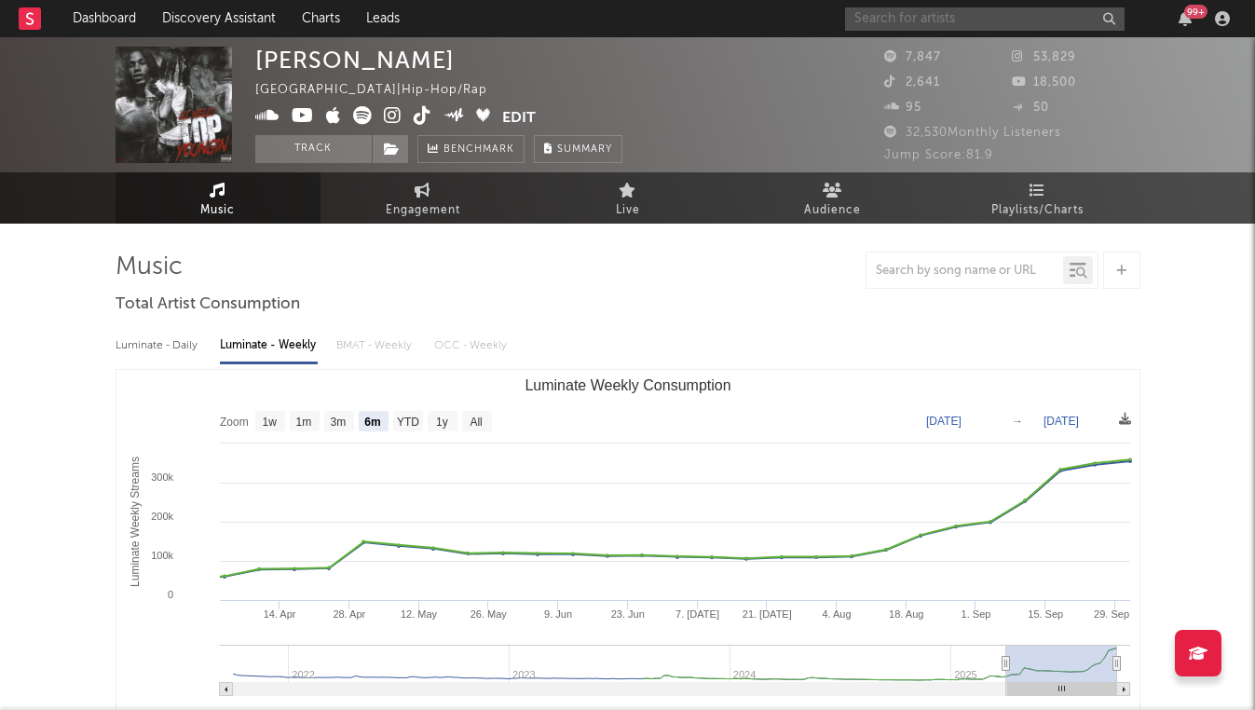
click at [899, 9] on input "text" at bounding box center [985, 18] width 280 height 23
click at [901, 10] on input "text" at bounding box center [985, 18] width 280 height 23
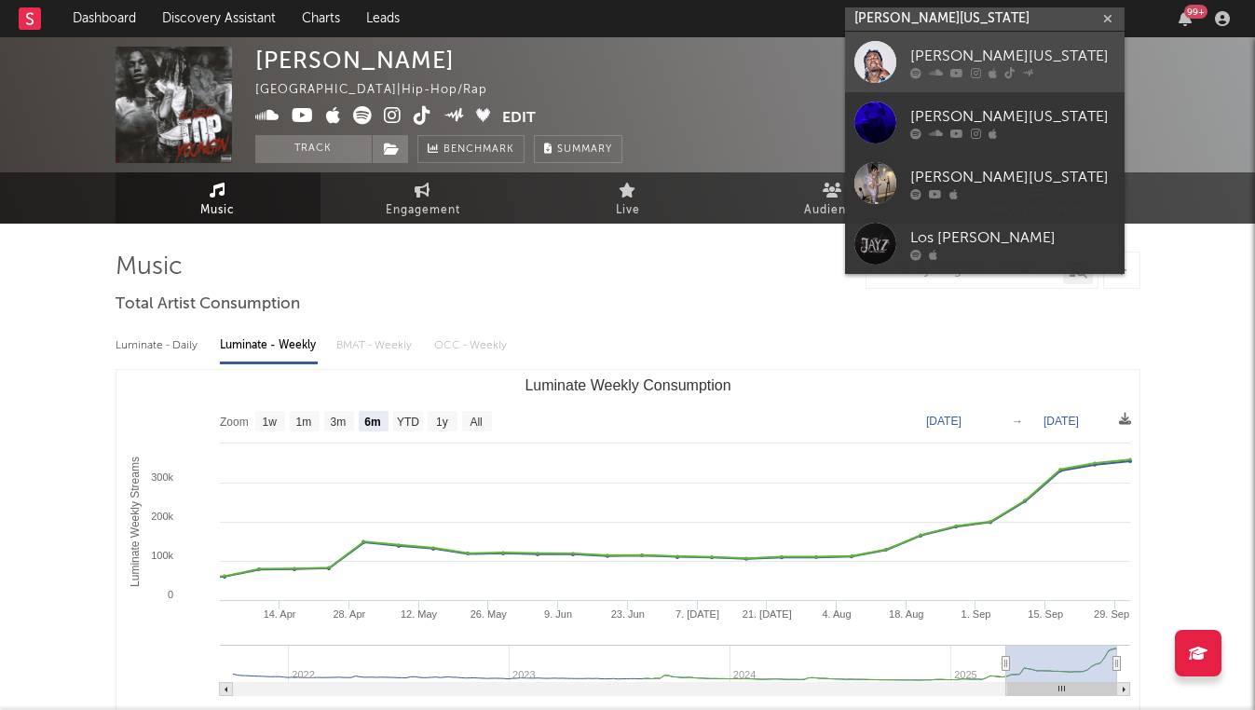
type input "jay montana"
click at [921, 52] on div "Jay Montana" at bounding box center [1012, 56] width 205 height 22
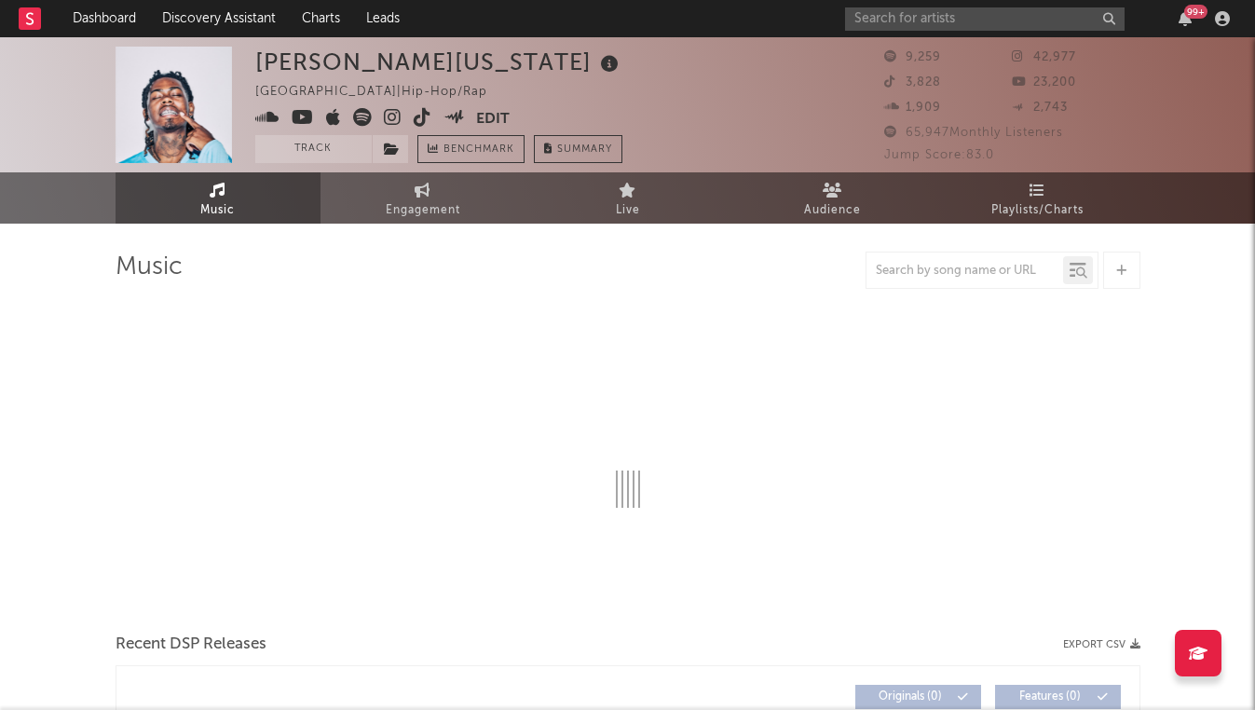
select select "6m"
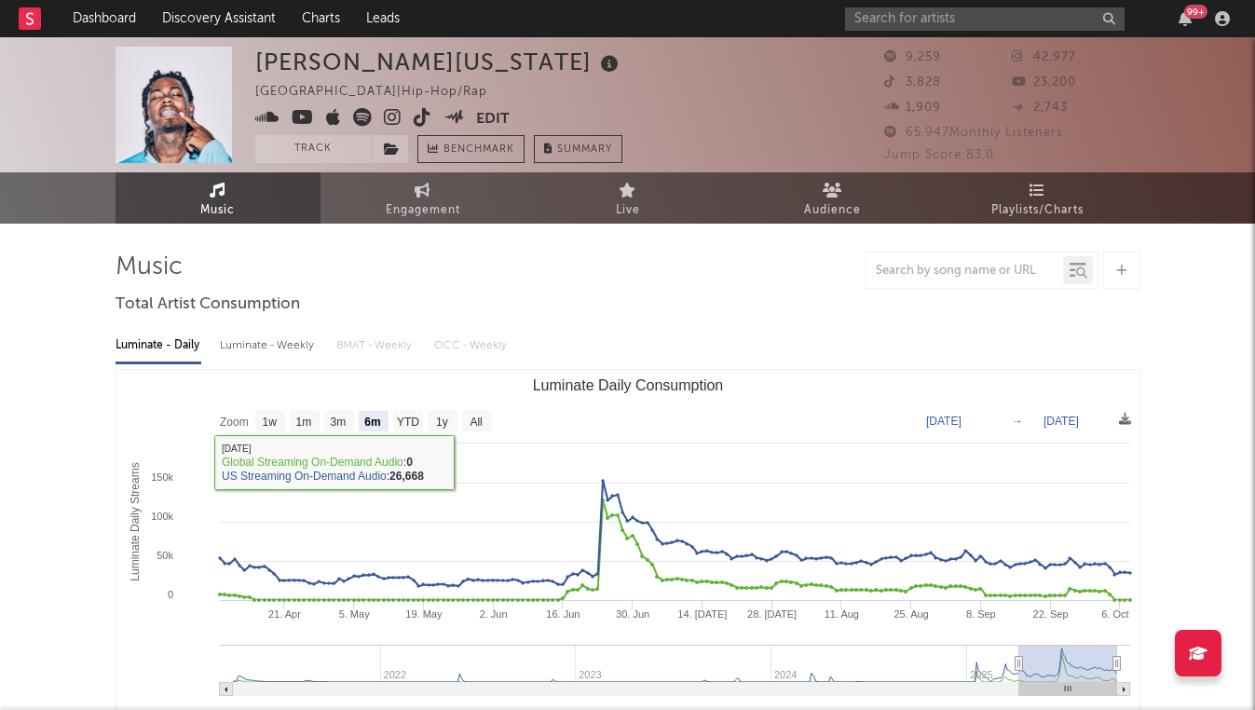
click at [256, 347] on div "Luminate - Weekly" at bounding box center [269, 346] width 98 height 32
select select "6m"
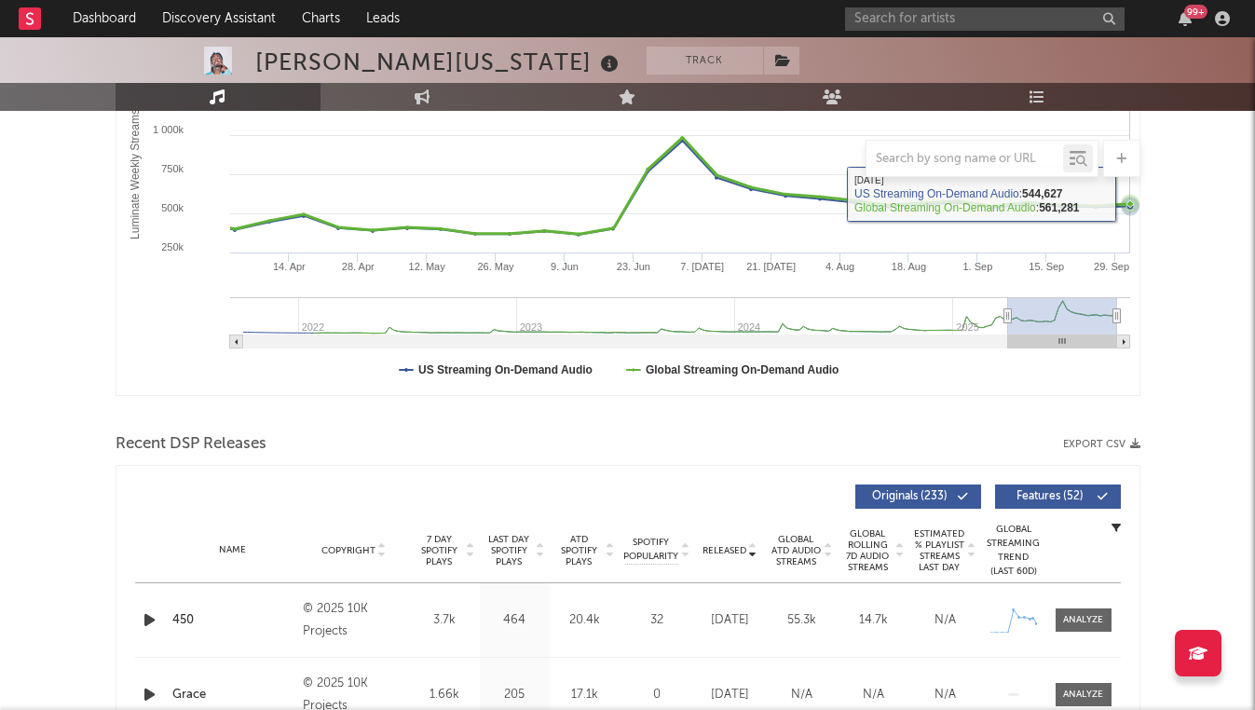
scroll to position [544, 0]
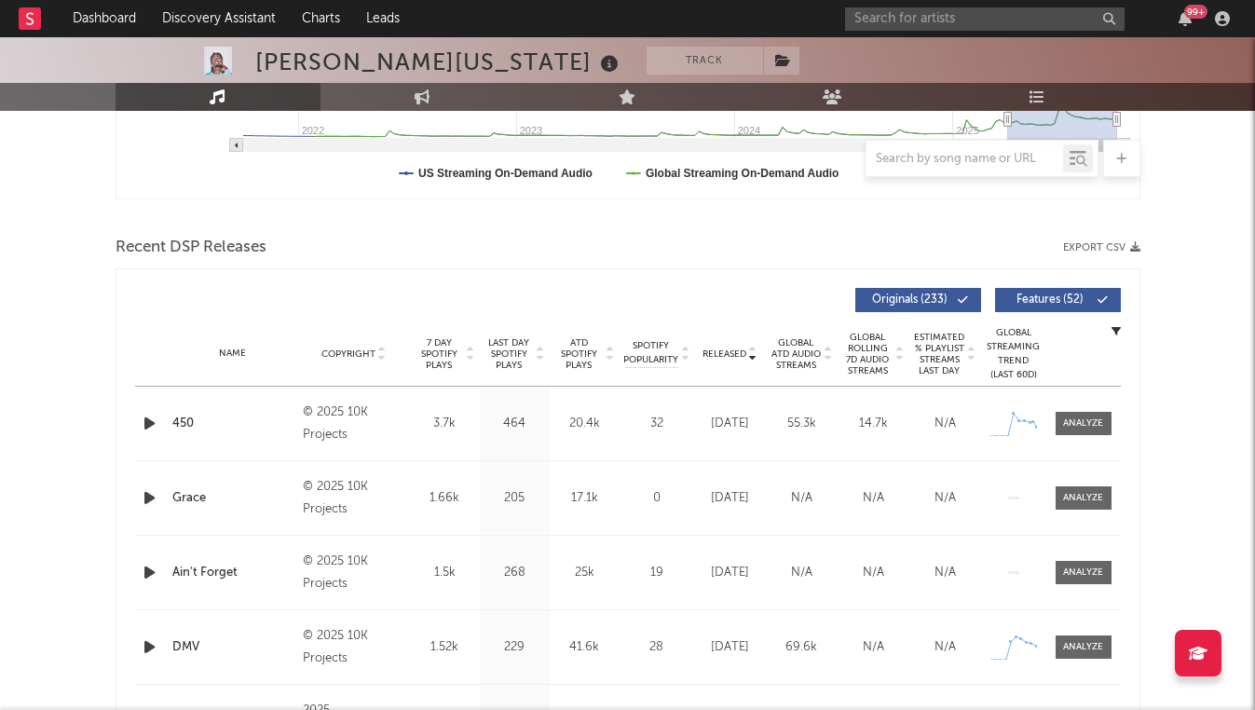
click at [151, 426] on icon "button" at bounding box center [150, 423] width 20 height 23
click at [151, 426] on icon "button" at bounding box center [149, 423] width 18 height 23
click at [140, 499] on icon "button" at bounding box center [150, 497] width 20 height 23
click at [141, 498] on icon "button" at bounding box center [149, 497] width 18 height 23
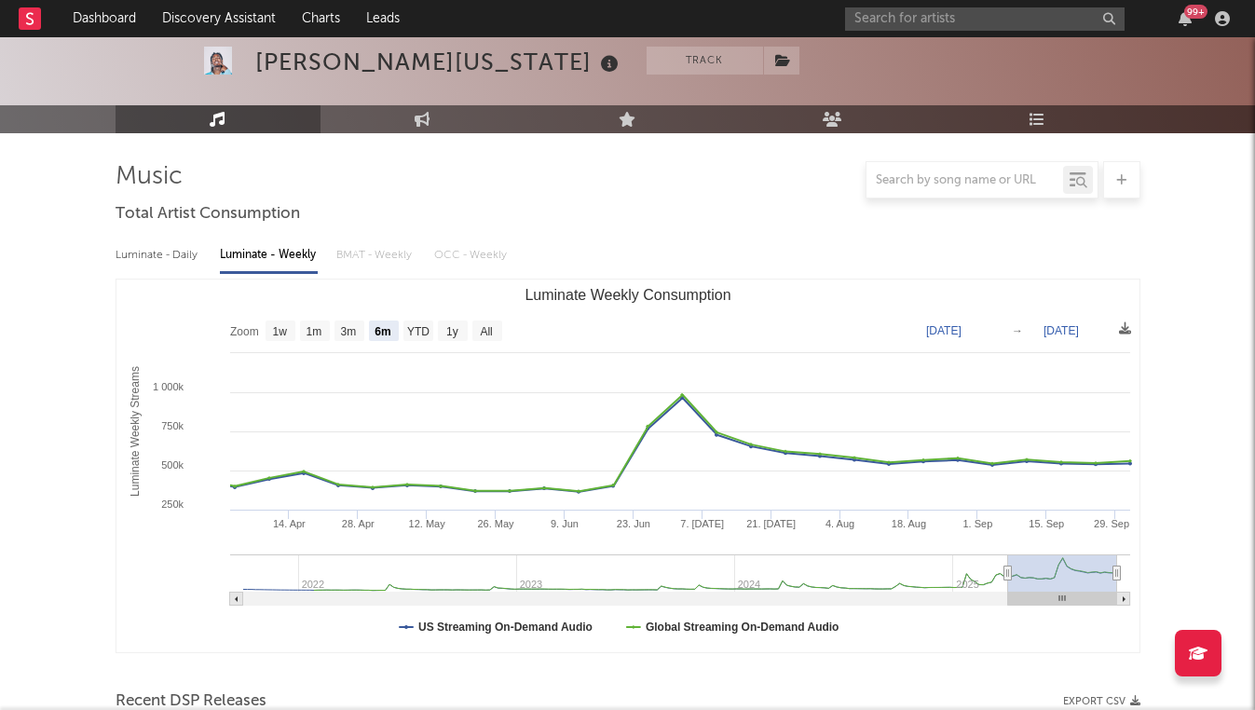
scroll to position [0, 0]
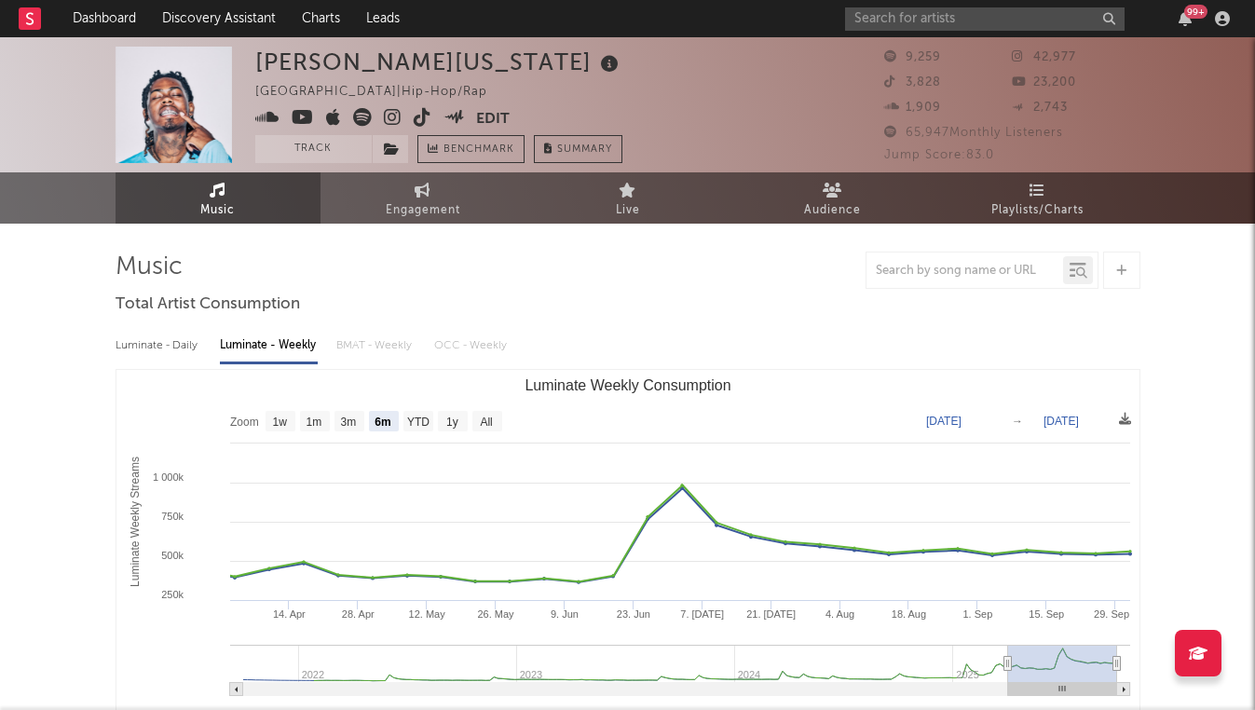
click at [183, 339] on div "Luminate - Daily" at bounding box center [159, 346] width 86 height 32
select select "6m"
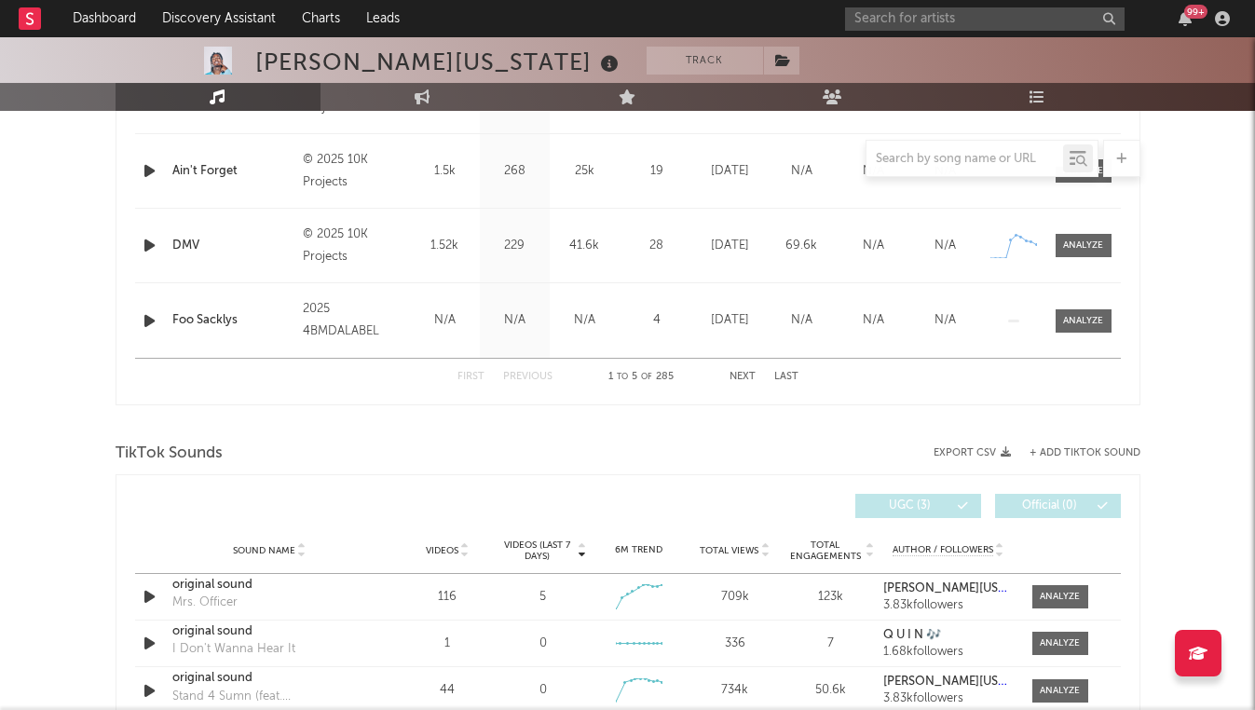
scroll to position [906, 0]
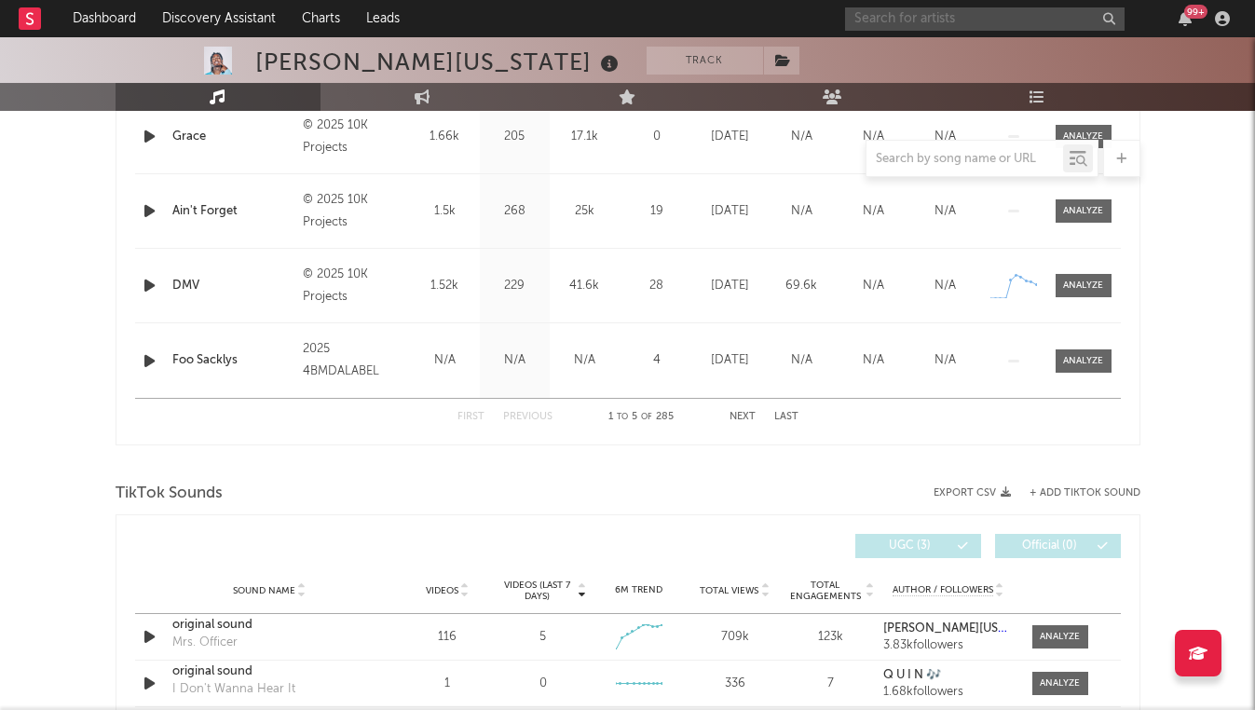
click at [903, 26] on input "text" at bounding box center [985, 18] width 280 height 23
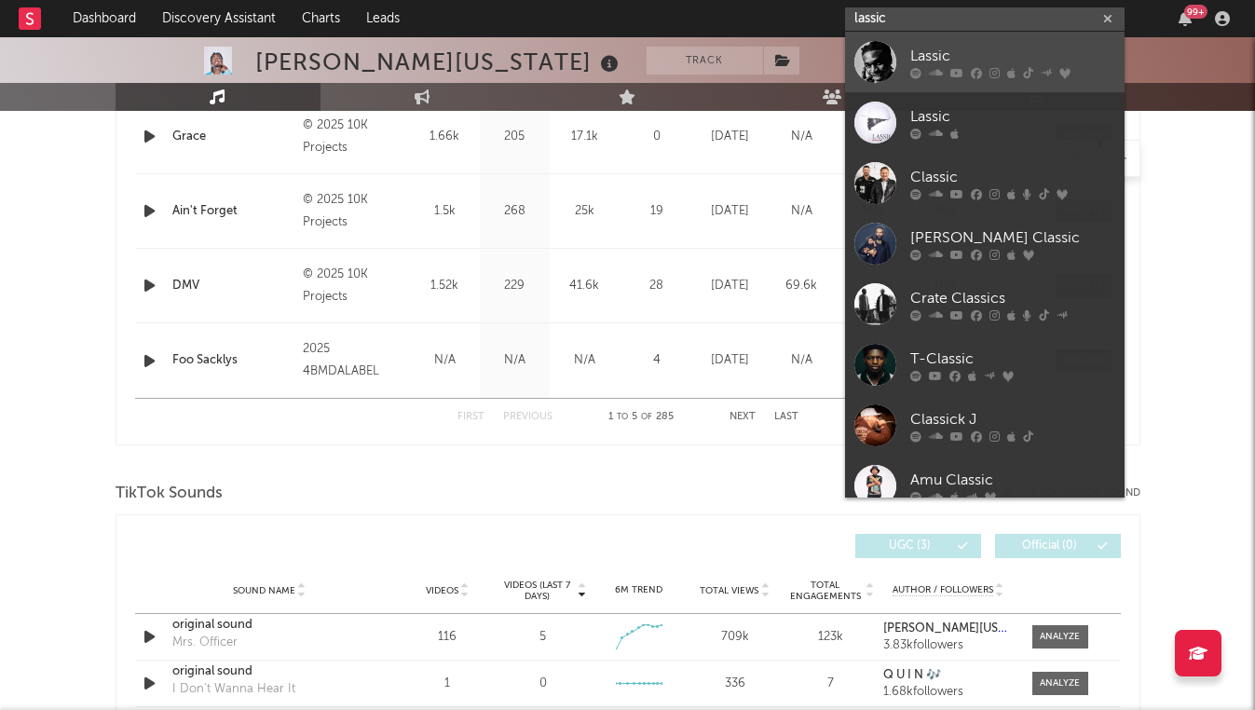
type input "lassic"
click at [933, 71] on icon at bounding box center [936, 72] width 14 height 11
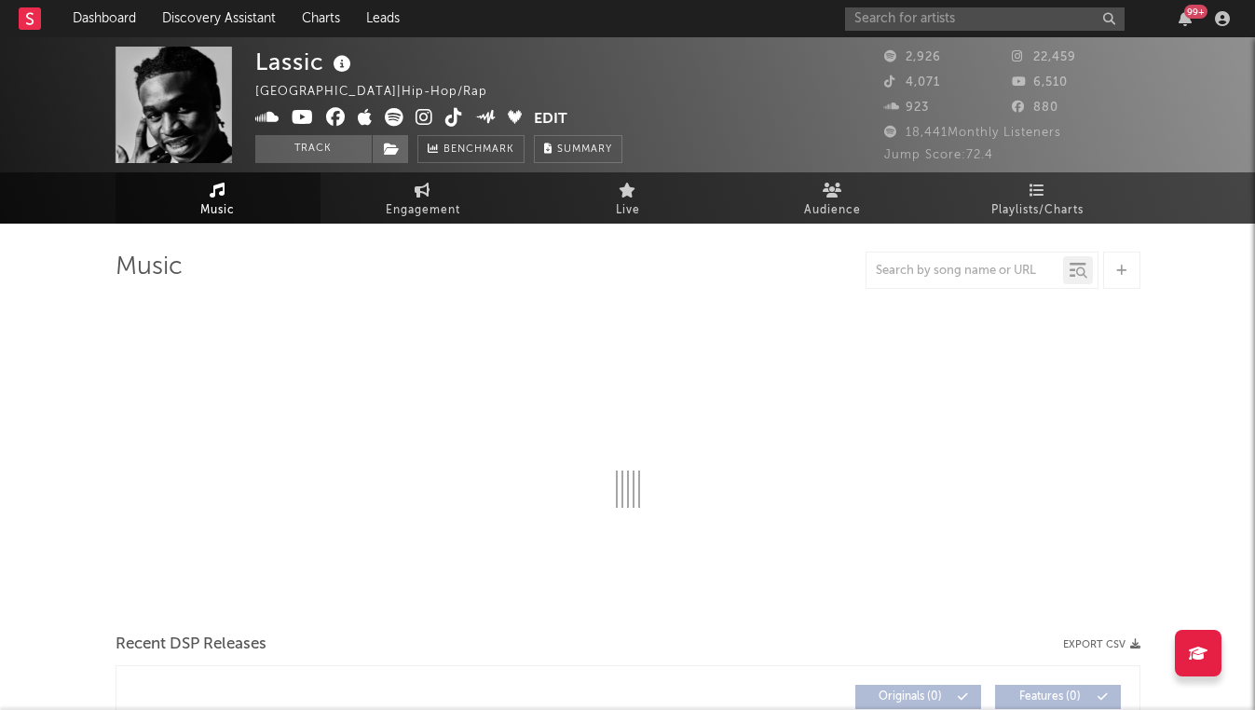
select select "6m"
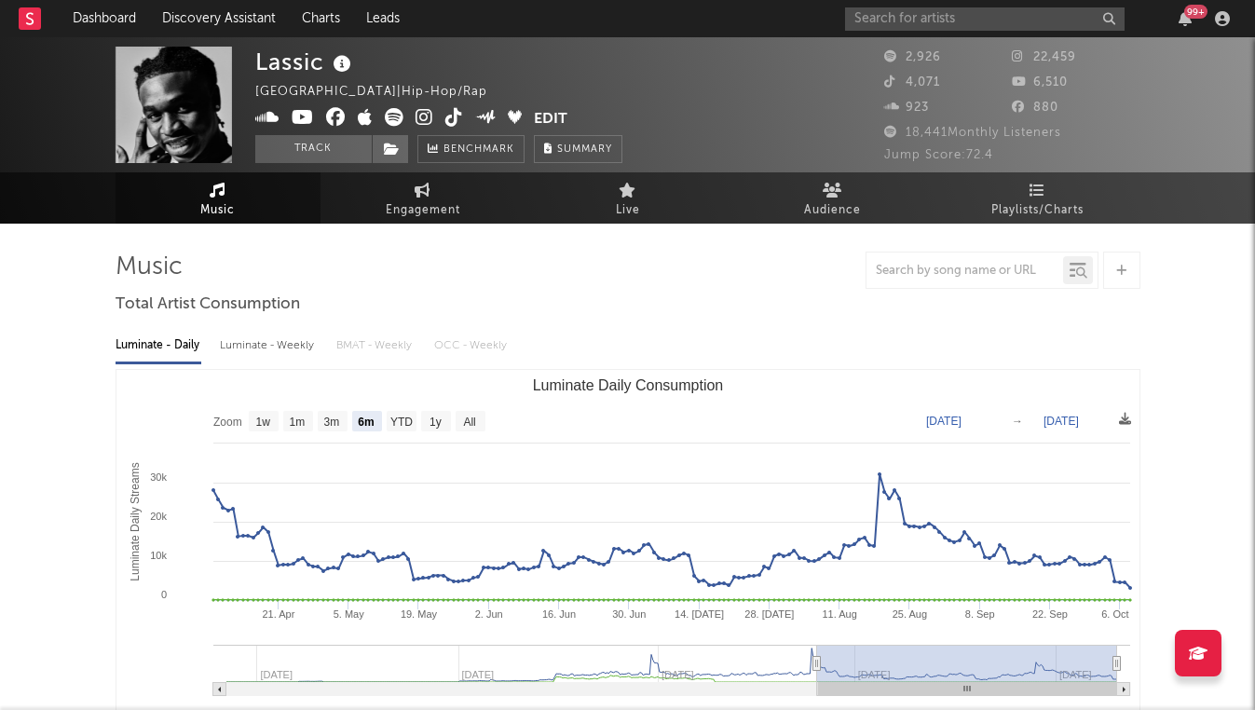
click at [270, 347] on div "Luminate - Weekly" at bounding box center [269, 346] width 98 height 32
select select "6m"
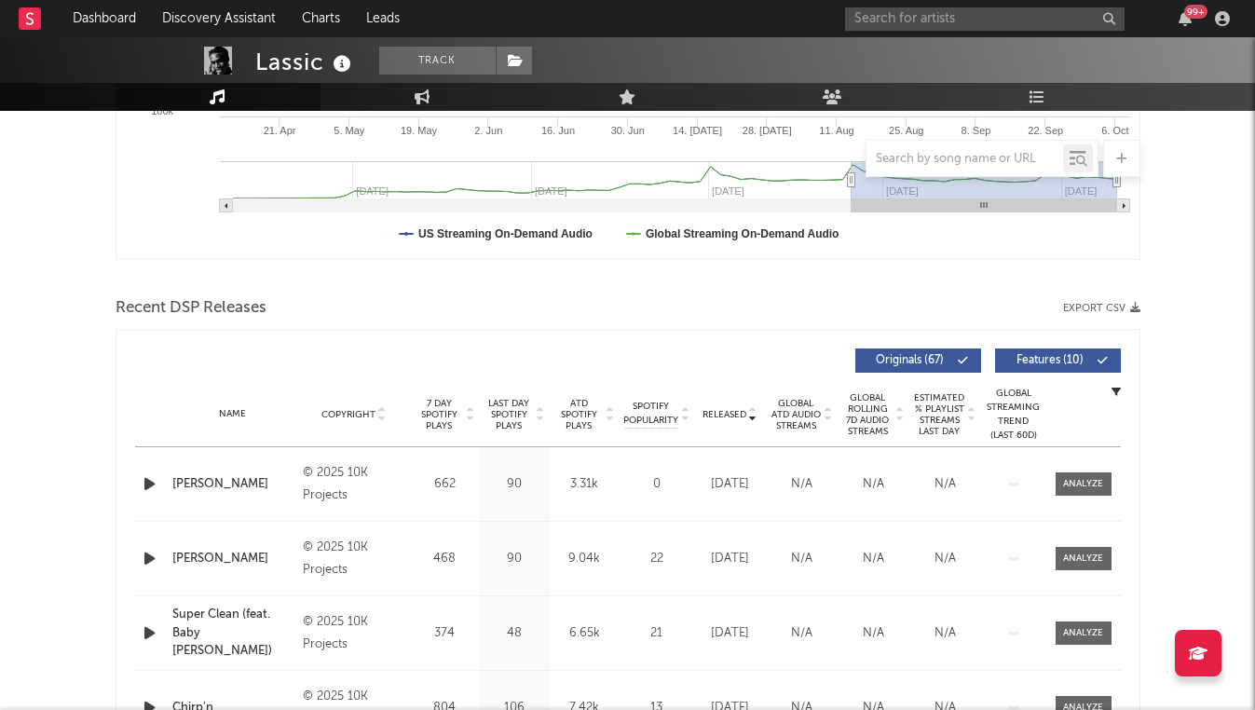
scroll to position [498, 0]
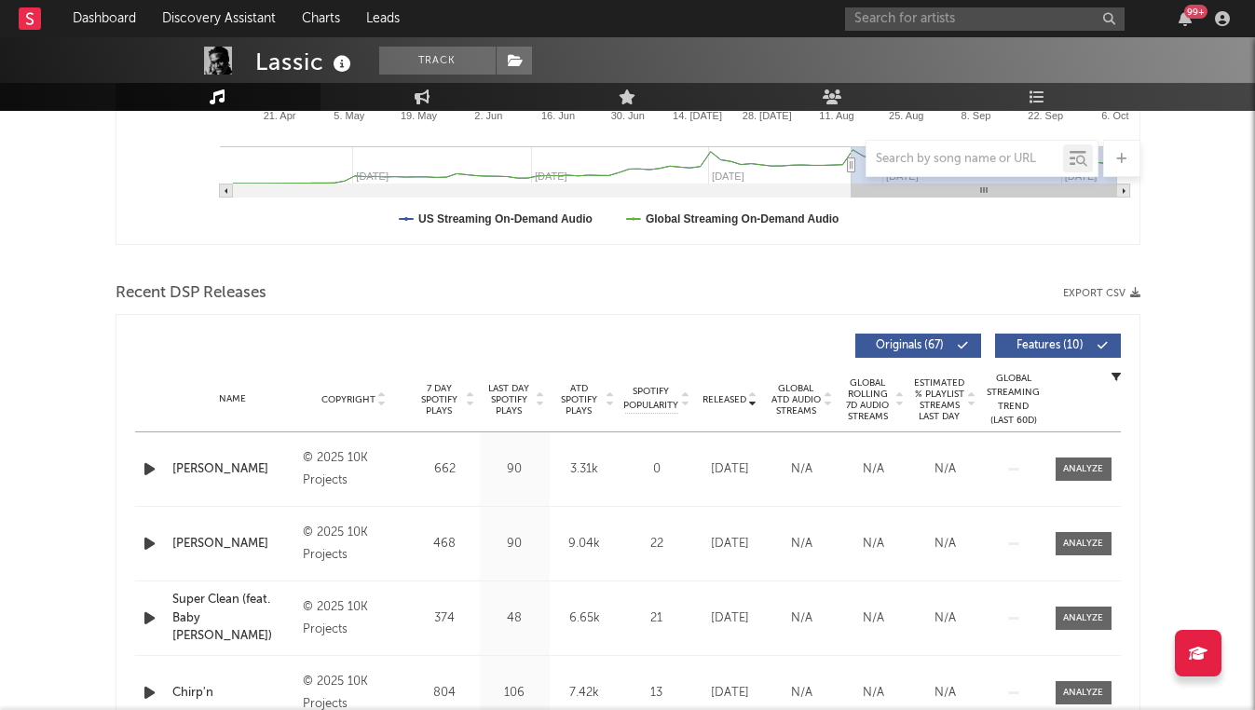
click at [148, 474] on icon "button" at bounding box center [150, 468] width 20 height 23
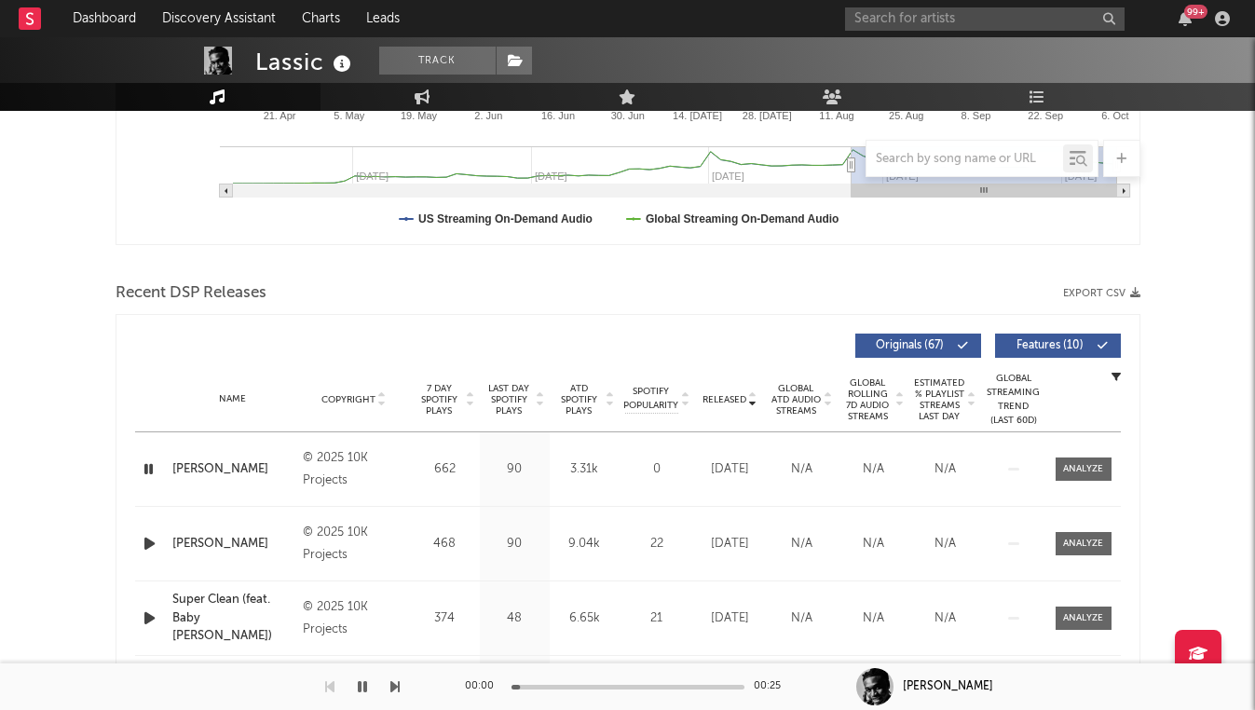
click at [148, 474] on icon "button" at bounding box center [149, 468] width 18 height 23
